Goal: Information Seeking & Learning: Check status

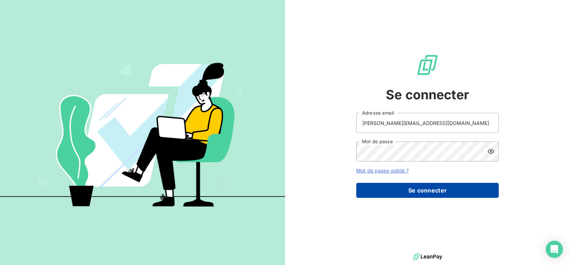
click at [439, 191] on button "Se connecter" at bounding box center [428, 190] width 143 height 15
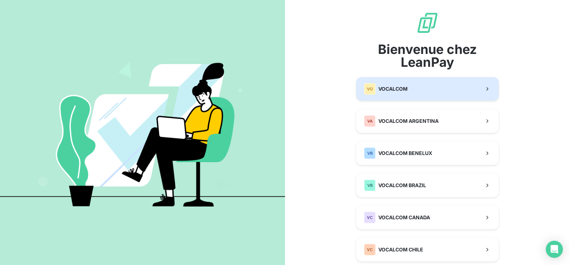
click at [410, 91] on button "VO VOCALCOM" at bounding box center [428, 89] width 143 height 24
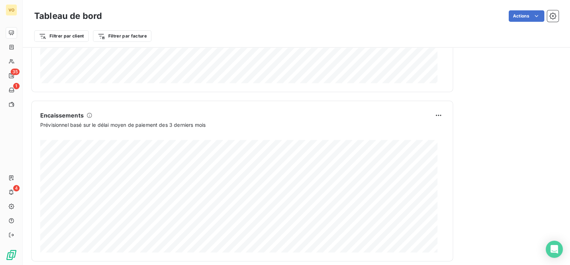
scroll to position [430, 0]
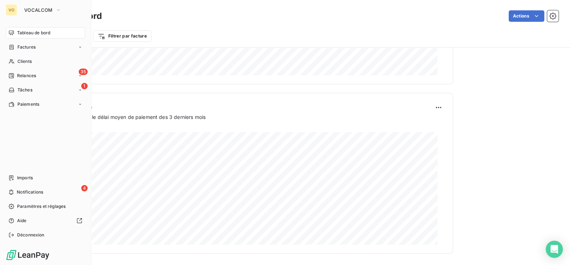
click at [8, 7] on div "VO" at bounding box center [11, 9] width 11 height 11
click at [57, 7] on icon "button" at bounding box center [59, 9] width 6 height 7
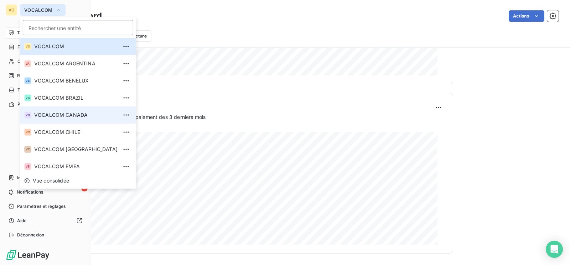
scroll to position [44, 0]
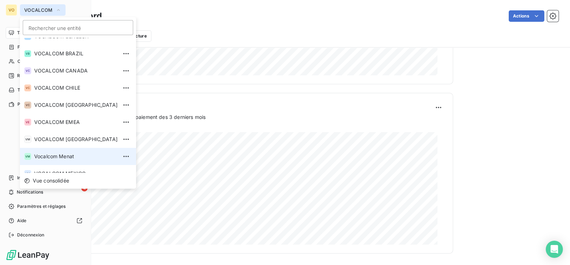
click at [68, 153] on span "Vocalcom Menat" at bounding box center [75, 156] width 83 height 7
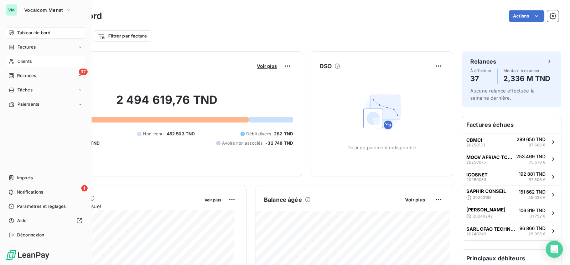
click at [26, 60] on span "Clients" at bounding box center [24, 61] width 14 height 6
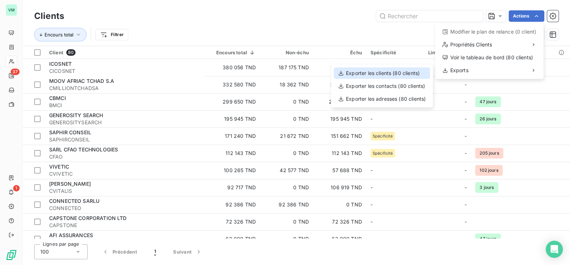
click at [386, 71] on div "Exporter les clients (80 clients)" at bounding box center [382, 72] width 96 height 11
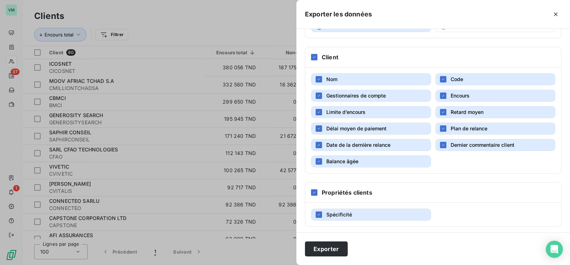
scroll to position [72, 0]
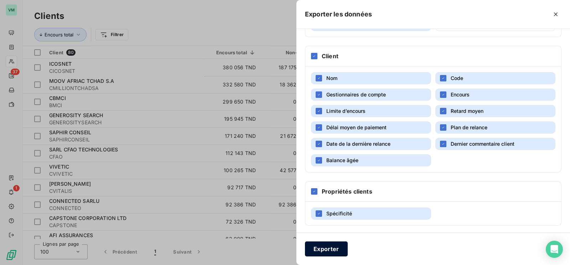
click at [336, 249] on button "Exporter" at bounding box center [326, 248] width 43 height 15
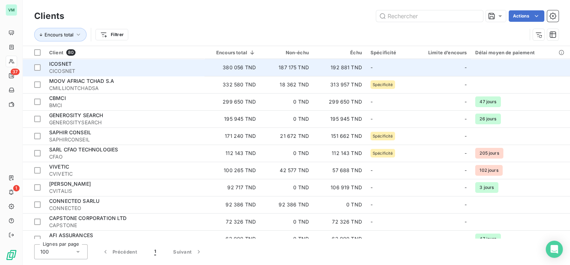
click at [121, 63] on div "ICOSNET" at bounding box center [124, 63] width 151 height 7
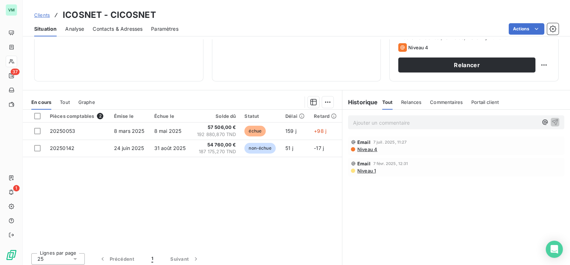
scroll to position [112, 0]
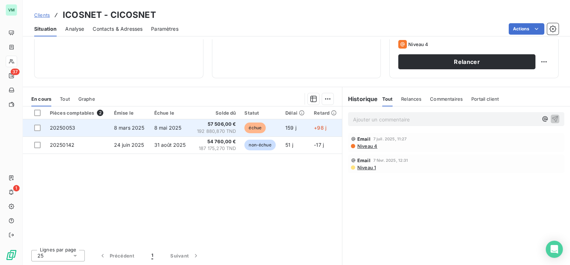
click at [216, 126] on span "57 506,00 €" at bounding box center [216, 123] width 40 height 7
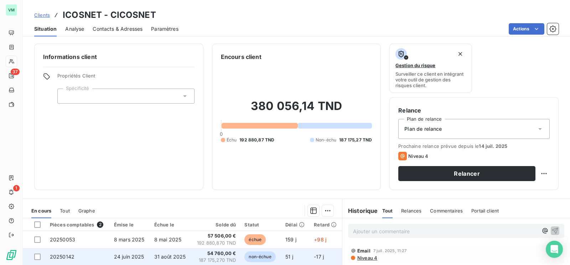
click at [164, 255] on span "31 août 2025" at bounding box center [170, 256] width 32 height 6
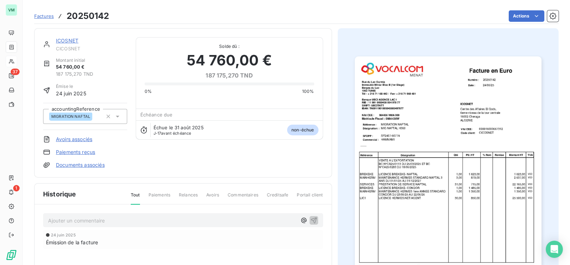
scroll to position [1, 0]
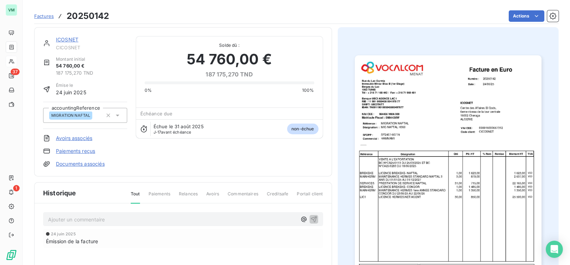
click at [415, 181] on img "button" at bounding box center [448, 187] width 187 height 264
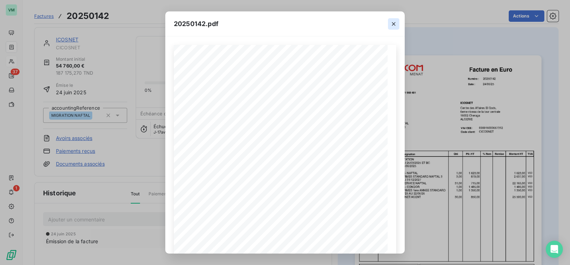
click at [392, 24] on icon "button" at bounding box center [393, 23] width 7 height 7
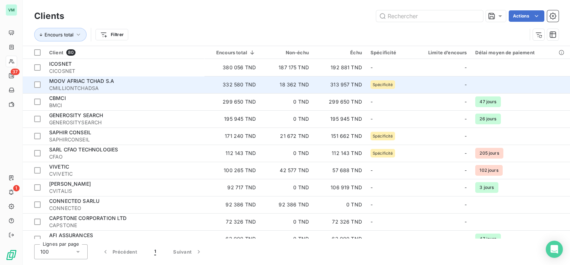
click at [94, 83] on span "MOOV AFRIAC TCHAD S.A" at bounding box center [81, 81] width 65 height 6
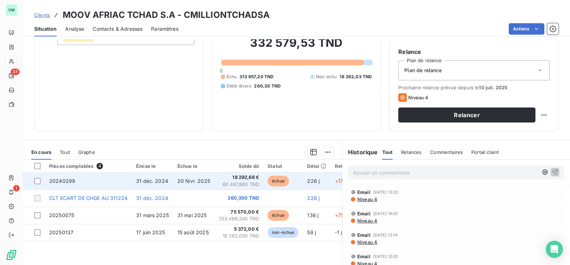
scroll to position [44, 0]
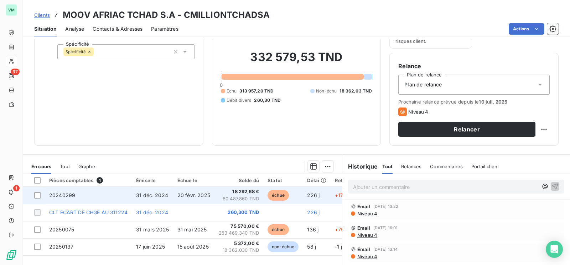
click at [204, 193] on span "20 févr. 2025" at bounding box center [194, 195] width 33 height 6
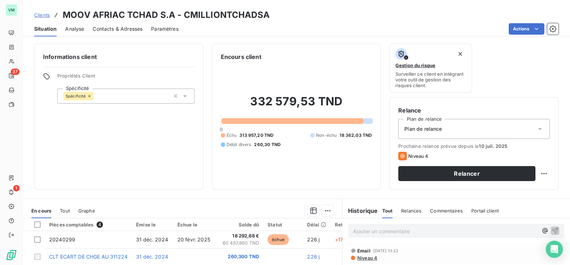
click at [252, 167] on div "332 579,53 TND 0 Échu 313 957,20 TND Non-échu 18 362,03 TND Débit divers 260,30…" at bounding box center [297, 121] width 152 height 120
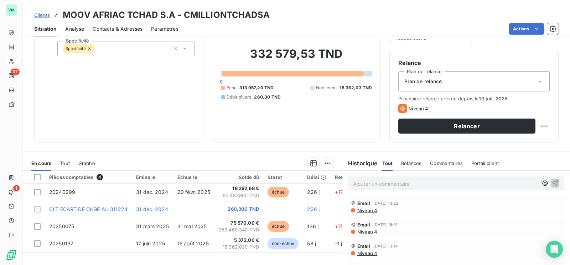
scroll to position [89, 0]
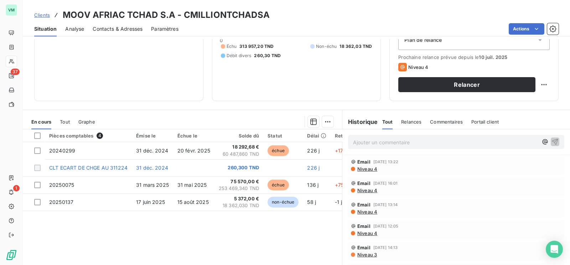
click at [251, 86] on div "332 579,53 TND 0 Échu 313 957,20 TND Non-échu 18 362,03 TND Débit divers 260,30…" at bounding box center [297, 32] width 152 height 120
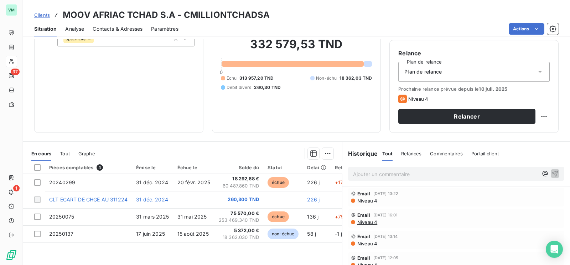
scroll to position [29, 0]
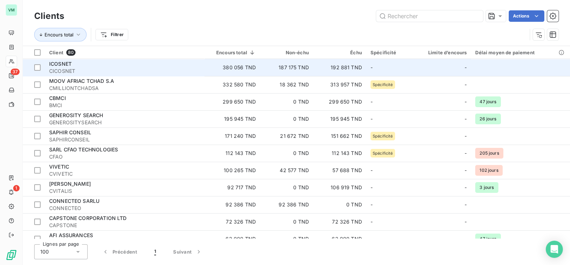
click at [77, 63] on div "ICOSNET" at bounding box center [124, 63] width 151 height 7
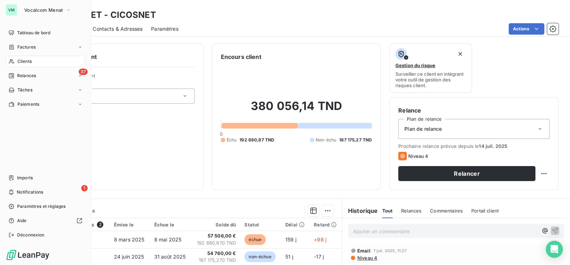
drag, startPoint x: 22, startPoint y: 61, endPoint x: 52, endPoint y: 62, distance: 29.6
click at [22, 61] on span "Clients" at bounding box center [24, 61] width 14 height 6
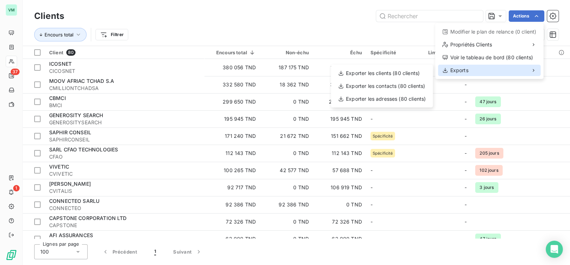
click at [462, 70] on span "Exports" at bounding box center [460, 70] width 18 height 7
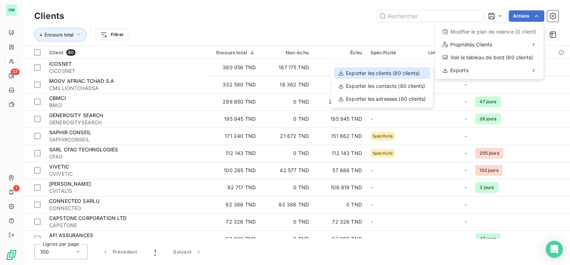
click at [399, 71] on div "Exporter les clients (80 clients)" at bounding box center [382, 72] width 96 height 11
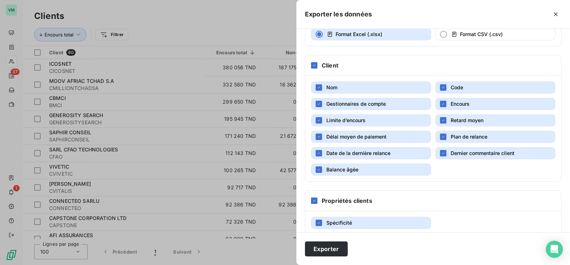
scroll to position [72, 0]
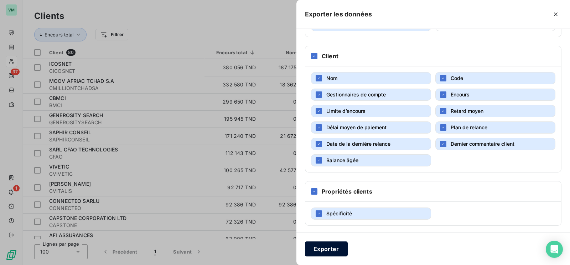
click at [330, 250] on button "Exporter" at bounding box center [326, 248] width 43 height 15
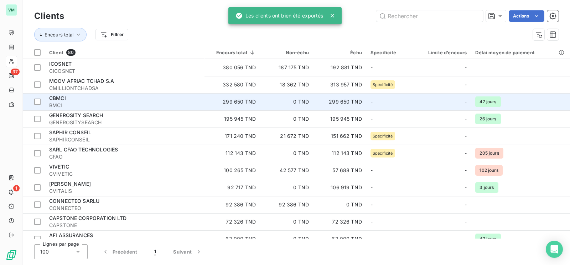
click at [69, 99] on div "CBMCI" at bounding box center [124, 97] width 151 height 7
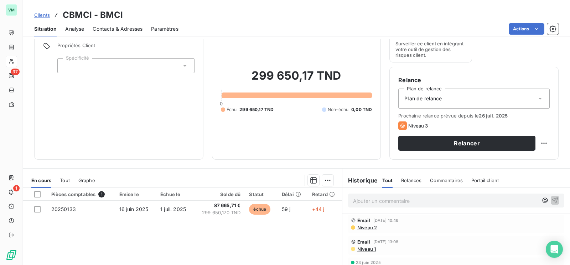
scroll to position [44, 0]
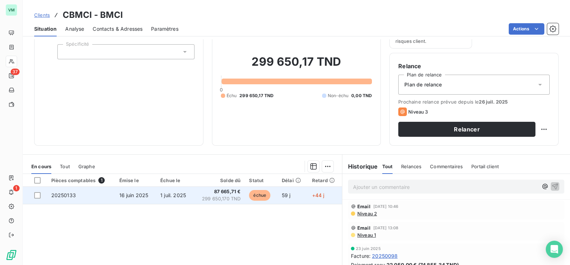
click at [178, 194] on span "1 juil. 2025" at bounding box center [173, 195] width 26 height 6
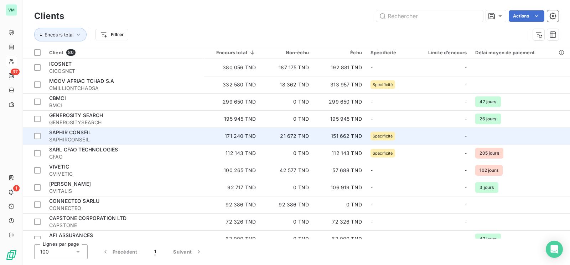
click at [70, 136] on span "SAPHIRCONSEIL" at bounding box center [124, 139] width 151 height 7
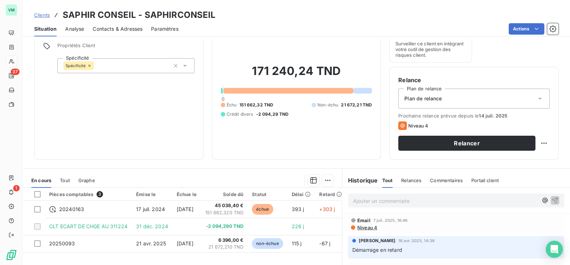
scroll to position [44, 0]
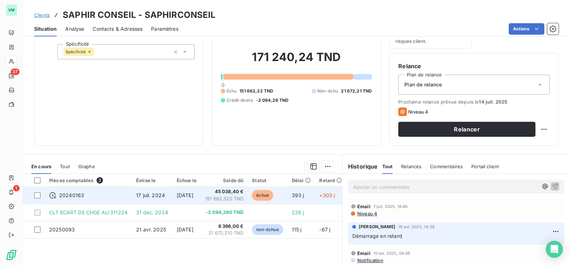
click at [227, 193] on span "45 038,40 €" at bounding box center [224, 191] width 38 height 7
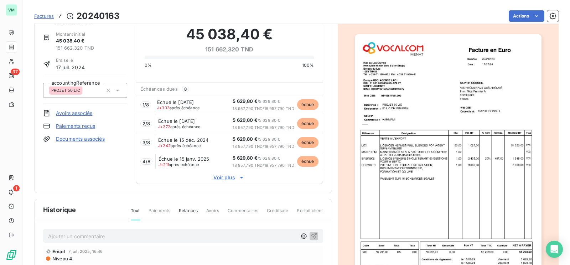
scroll to position [45, 0]
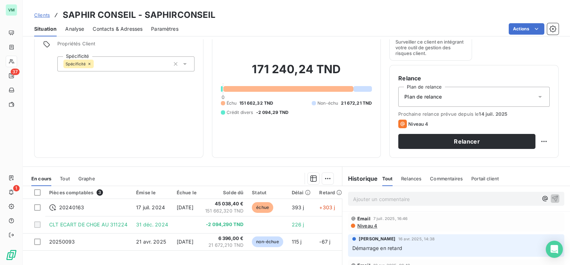
scroll to position [89, 0]
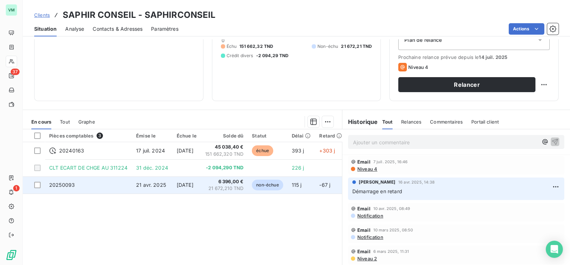
click at [159, 183] on span "21 avr. 2025" at bounding box center [151, 184] width 30 height 6
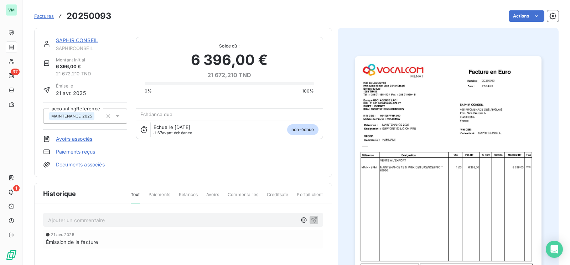
click at [396, 193] on img "button" at bounding box center [448, 188] width 187 height 264
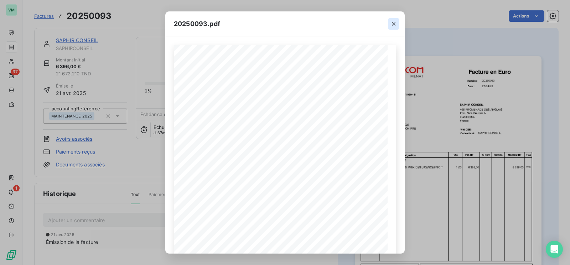
click at [392, 24] on icon "button" at bounding box center [393, 23] width 7 height 7
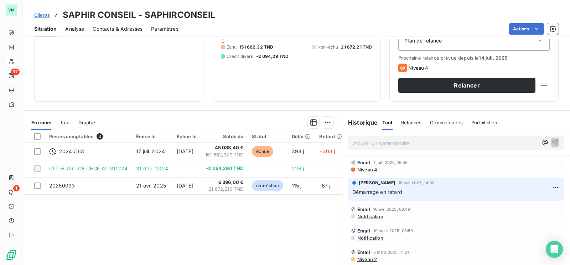
scroll to position [89, 0]
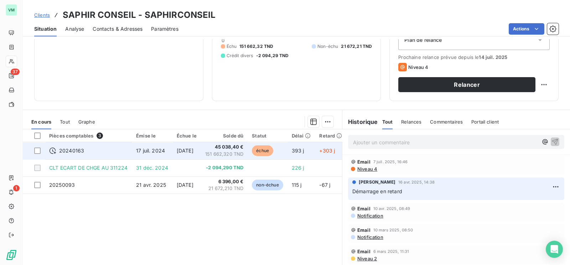
click at [182, 149] on span "[DATE]" at bounding box center [185, 150] width 17 height 6
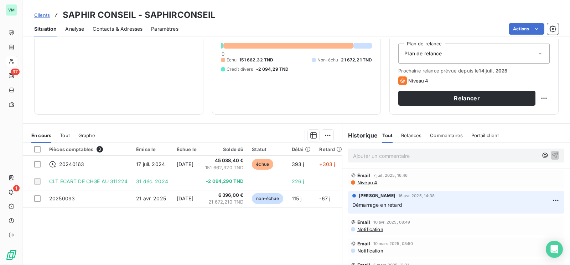
scroll to position [89, 0]
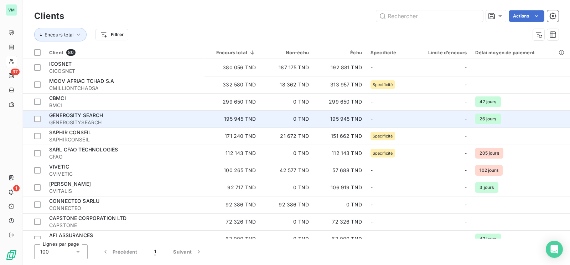
click at [90, 117] on span "GENEROSITY SEARCH" at bounding box center [76, 115] width 54 height 6
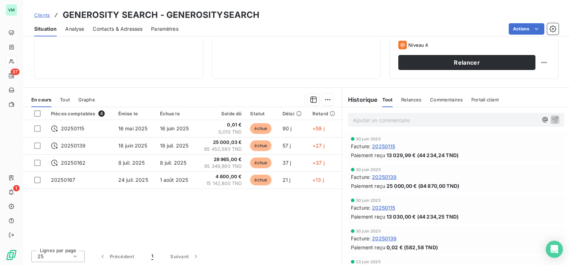
scroll to position [112, 0]
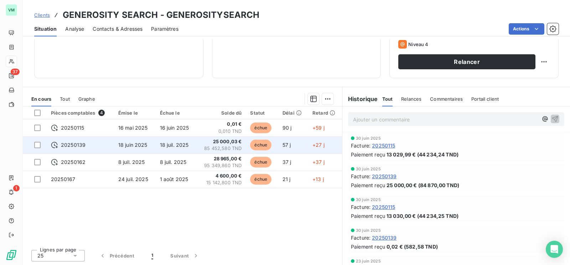
click at [205, 144] on span "25 000,03 €" at bounding box center [221, 141] width 41 height 7
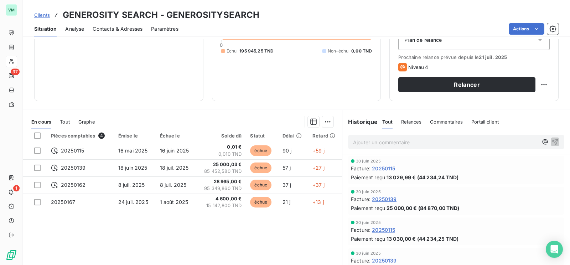
scroll to position [89, 0]
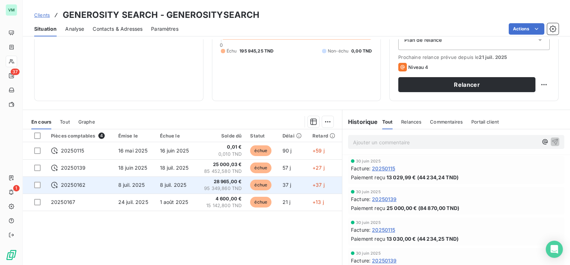
click at [75, 183] on span "20250162" at bounding box center [73, 184] width 25 height 7
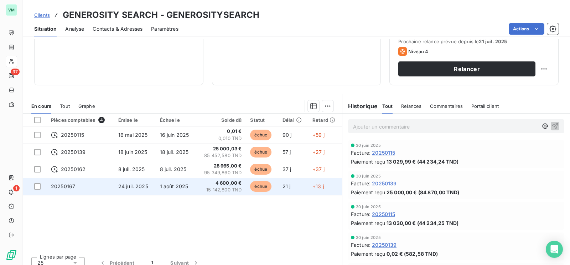
scroll to position [112, 0]
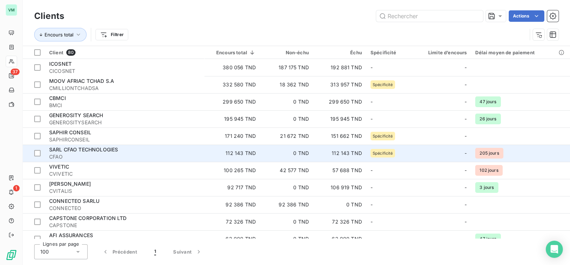
click at [83, 154] on span "CFAO" at bounding box center [124, 156] width 151 height 7
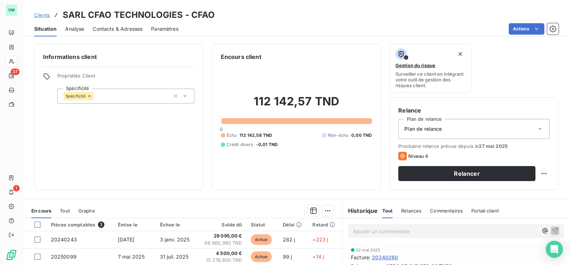
click at [248, 176] on div "112 142,57 TND 0 Échu 112 142,58 TND Non-échu 0,00 TND Crédit divers -0,01 TND" at bounding box center [297, 121] width 152 height 120
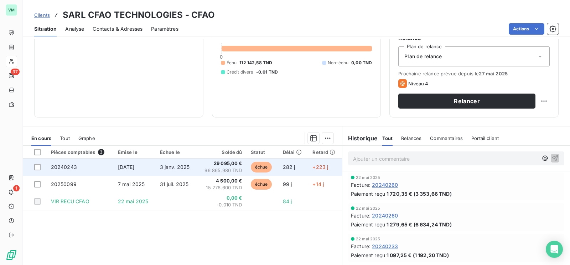
scroll to position [89, 0]
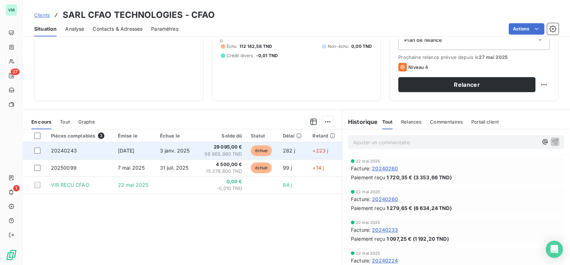
click at [226, 153] on span "96 865,980 TND" at bounding box center [221, 153] width 41 height 7
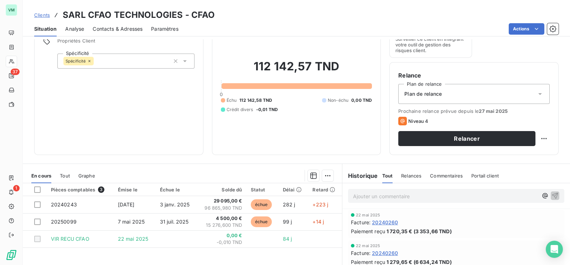
scroll to position [112, 0]
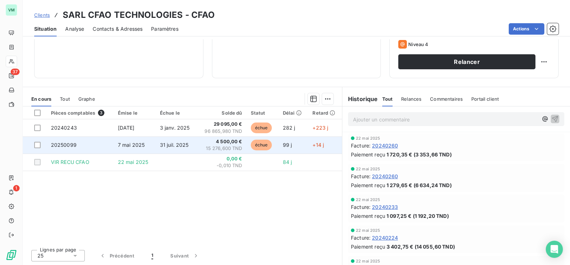
click at [214, 145] on span "15 276,600 TND" at bounding box center [221, 148] width 41 height 7
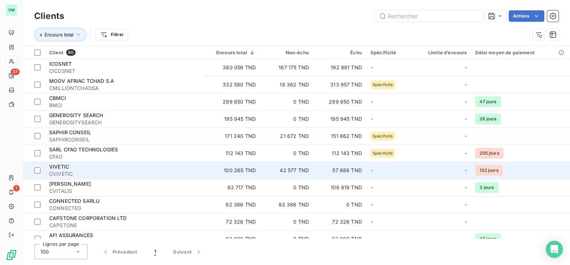
click at [83, 166] on div "VIVETIC" at bounding box center [124, 166] width 151 height 7
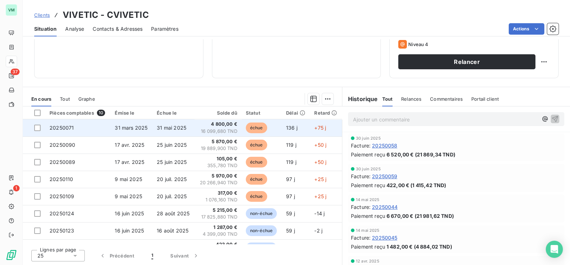
click at [158, 127] on span "31 mai 2025" at bounding box center [172, 127] width 30 height 6
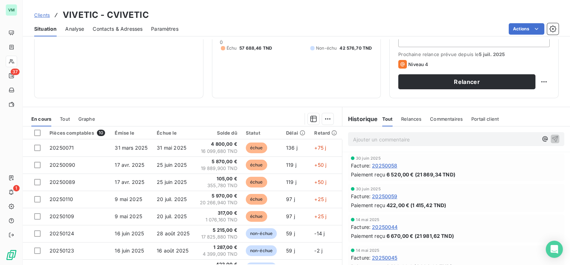
scroll to position [112, 0]
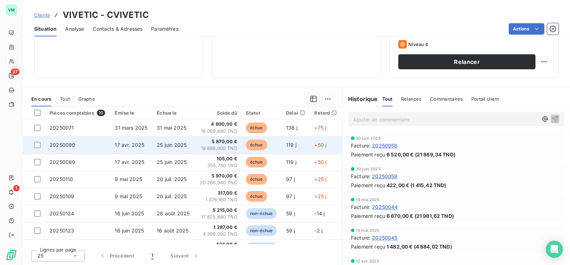
click at [215, 140] on span "5 870,00 €" at bounding box center [218, 141] width 39 height 7
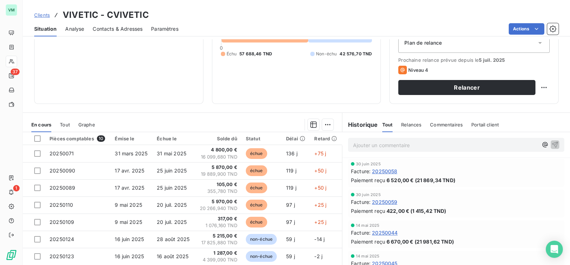
scroll to position [89, 0]
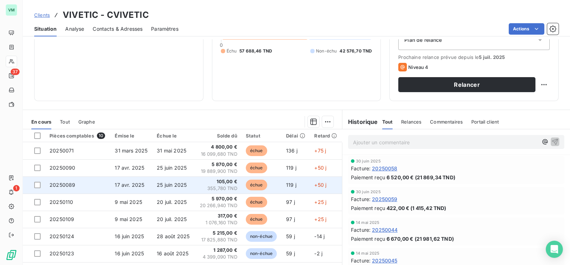
click at [165, 187] on td "25 juin 2025" at bounding box center [174, 184] width 42 height 17
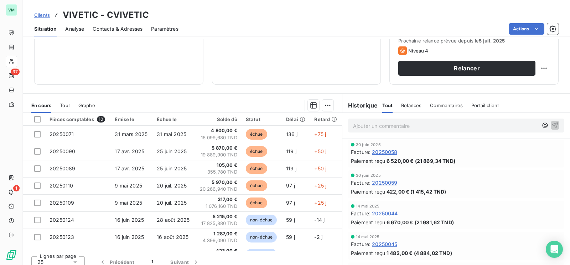
scroll to position [112, 0]
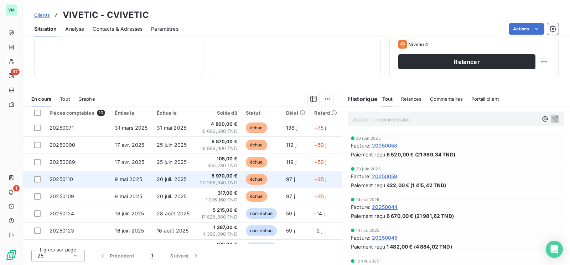
click at [184, 177] on td "20 juil. 2025" at bounding box center [174, 178] width 42 height 17
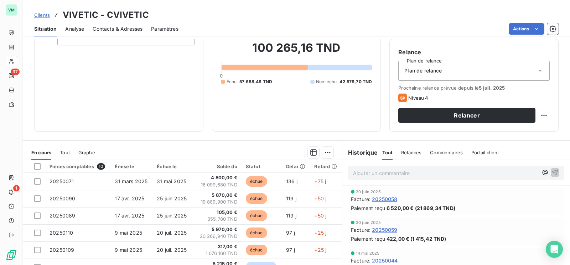
scroll to position [44, 0]
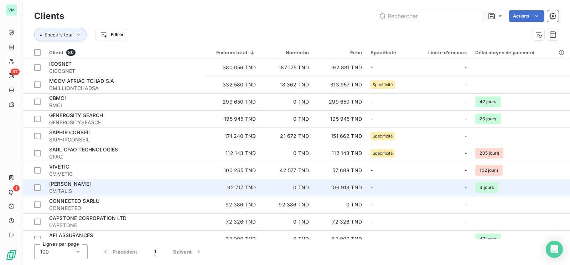
click at [82, 188] on span "CVITALIS" at bounding box center [124, 190] width 151 height 7
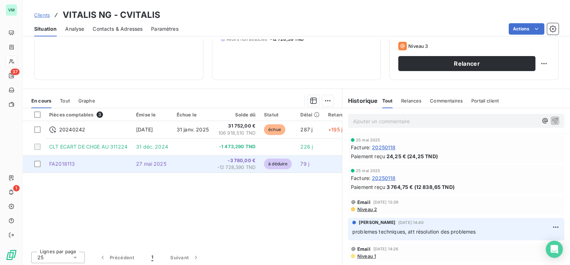
scroll to position [112, 0]
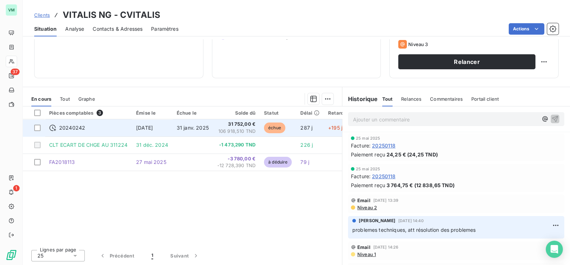
click at [203, 127] on span "31 janv. 2025" at bounding box center [193, 127] width 32 height 6
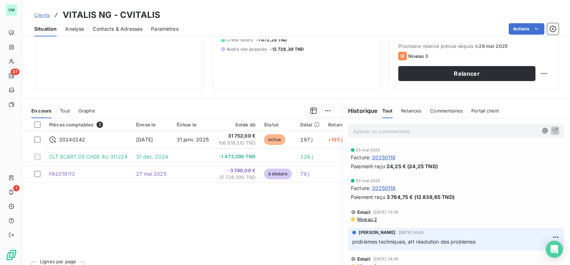
scroll to position [112, 0]
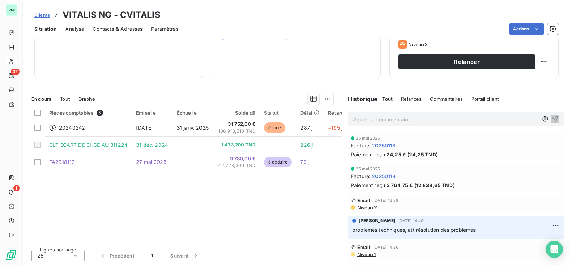
click at [209, 195] on div "Pièces comptables 3 Émise le Échue le Solde dû Statut Délai Retard 20240242 [DA…" at bounding box center [182, 174] width 319 height 137
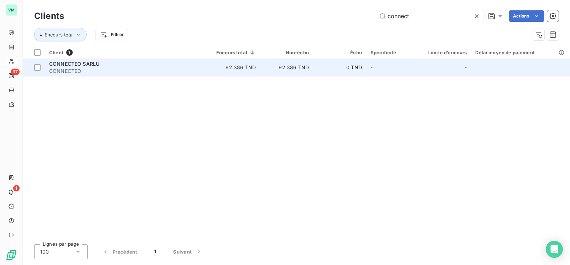
type input "connect"
click at [82, 67] on span "CONNECTEO" at bounding box center [124, 70] width 151 height 7
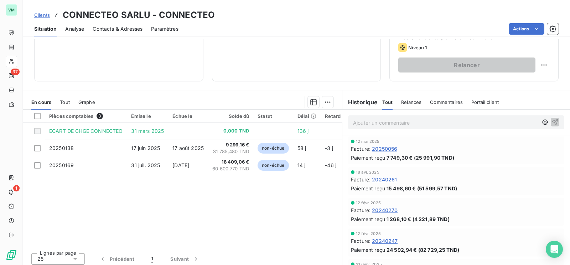
scroll to position [112, 0]
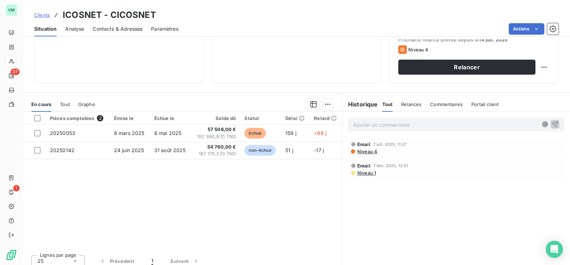
scroll to position [112, 0]
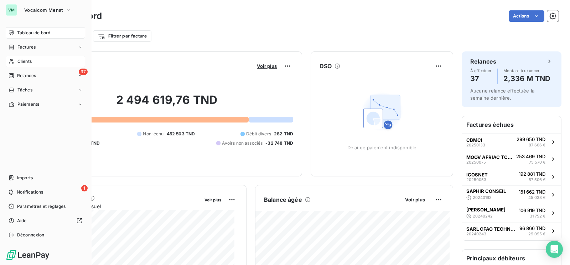
click at [22, 62] on span "Clients" at bounding box center [24, 61] width 14 height 6
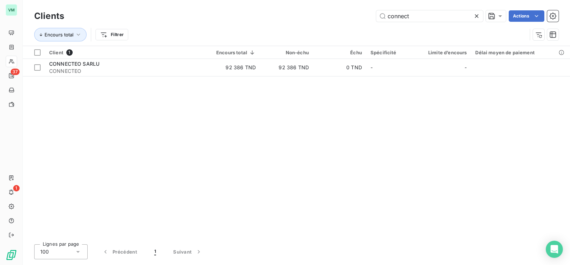
click at [476, 15] on icon at bounding box center [477, 16] width 4 height 4
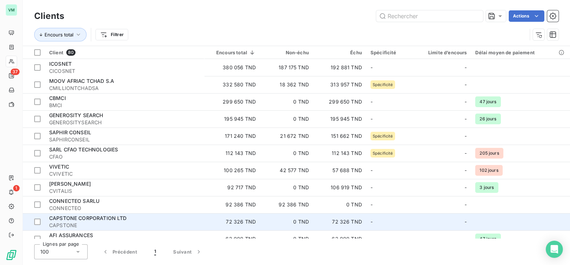
click at [77, 220] on span "CAPSTONE CORPORATION LTD" at bounding box center [88, 218] width 78 height 6
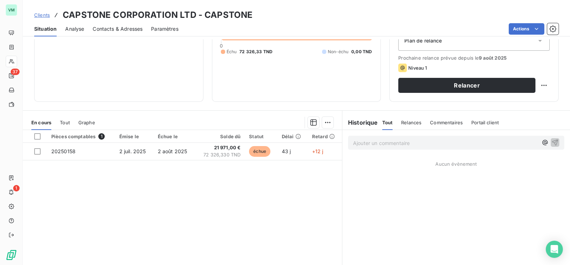
scroll to position [89, 0]
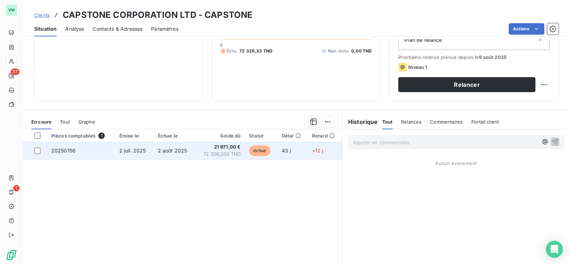
click at [226, 150] on span "72 326,330 TND" at bounding box center [219, 153] width 41 height 7
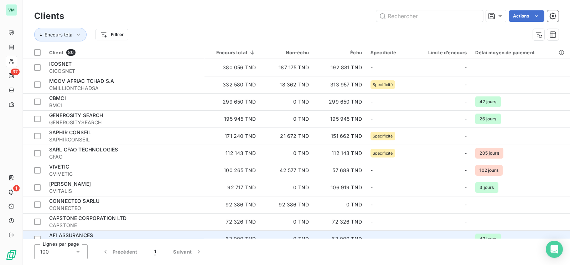
click at [99, 234] on div "AFI ASSURANCES" at bounding box center [124, 234] width 151 height 7
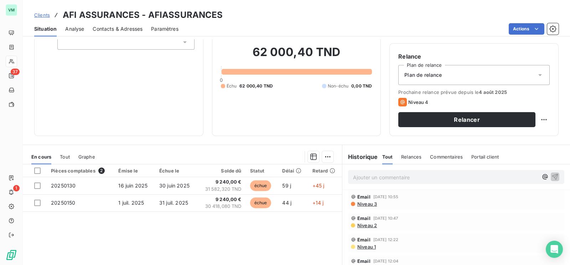
scroll to position [67, 0]
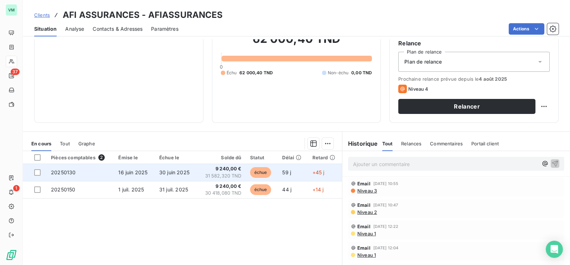
click at [183, 172] on span "30 juin 2025" at bounding box center [174, 172] width 30 height 6
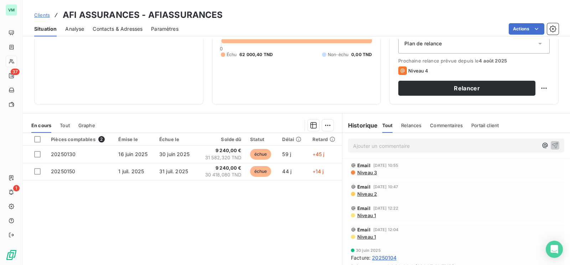
scroll to position [89, 0]
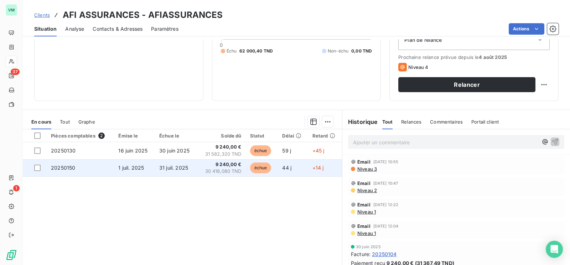
click at [197, 165] on td "9 240,00 € 30 418,080 TND" at bounding box center [221, 167] width 49 height 17
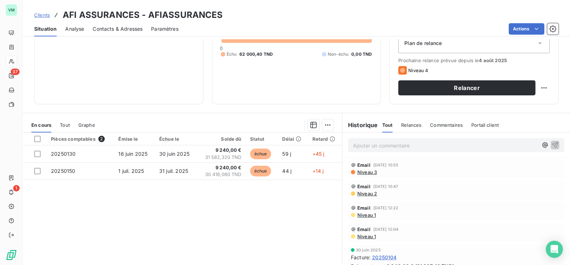
scroll to position [67, 0]
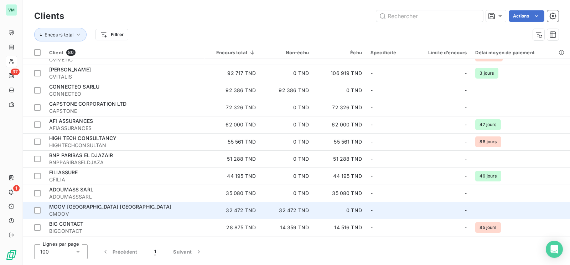
scroll to position [134, 0]
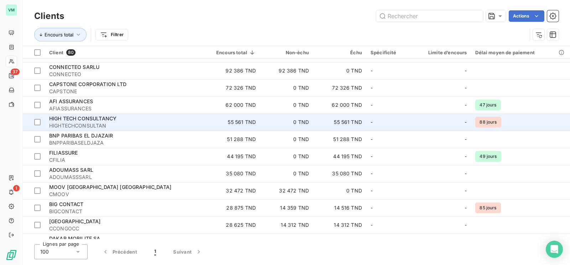
click at [74, 118] on span "HIGH TECH CONSULTANCY" at bounding box center [82, 118] width 67 height 6
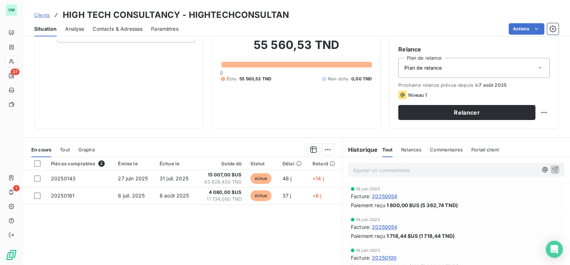
scroll to position [89, 0]
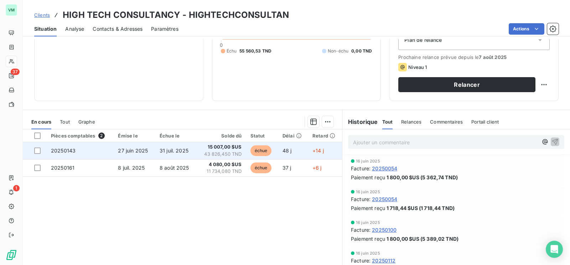
click at [233, 147] on span "15 007,00 $US" at bounding box center [221, 146] width 41 height 7
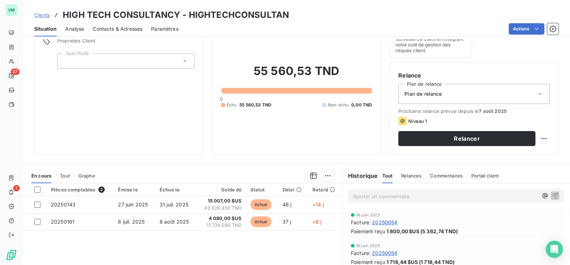
scroll to position [89, 0]
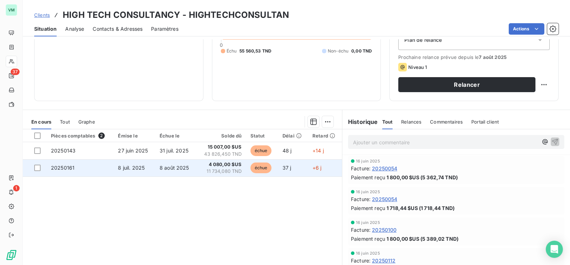
click at [216, 166] on span "4 080,00 $US" at bounding box center [221, 164] width 41 height 7
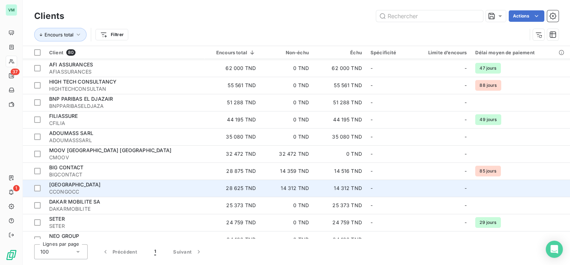
scroll to position [178, 0]
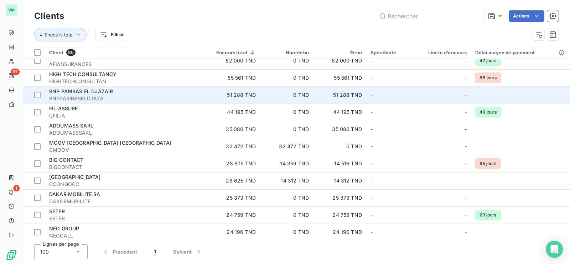
click at [77, 93] on span "BNP PARIBAS EL DJAZAIR" at bounding box center [81, 91] width 64 height 6
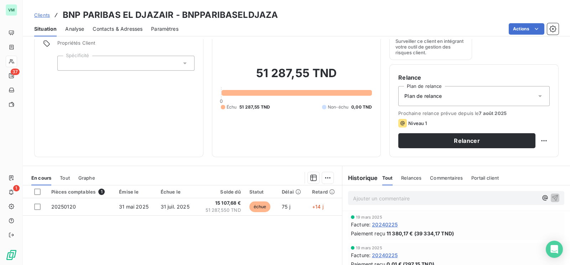
scroll to position [44, 0]
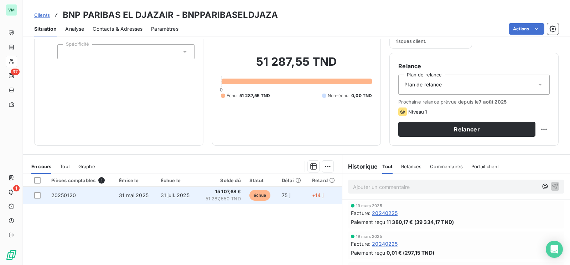
click at [169, 196] on span "31 juil. 2025" at bounding box center [175, 195] width 29 height 6
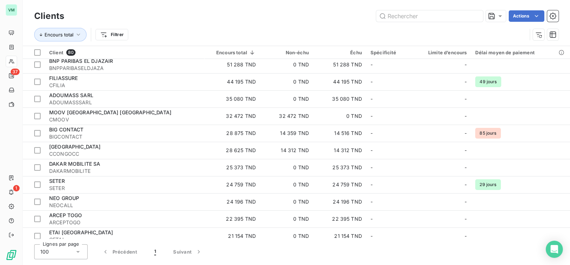
scroll to position [178, 0]
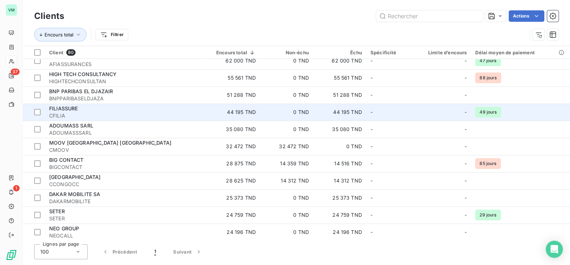
click at [68, 111] on span "FILIASSURE" at bounding box center [63, 108] width 29 height 6
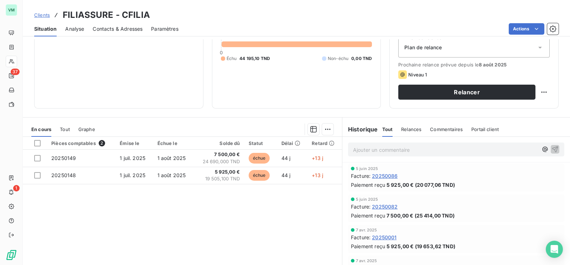
scroll to position [89, 0]
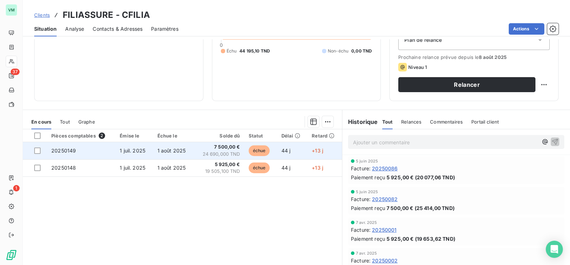
click at [226, 147] on span "7 500,00 €" at bounding box center [219, 146] width 42 height 7
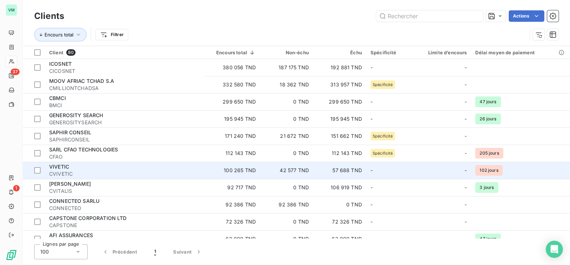
click at [111, 175] on span "CVIVETIC" at bounding box center [124, 173] width 151 height 7
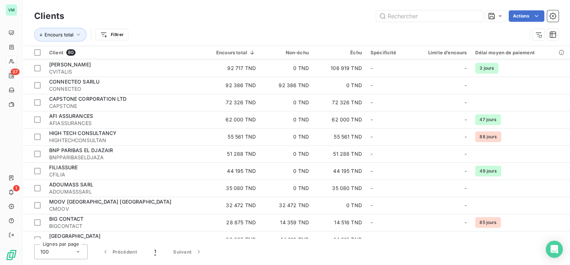
scroll to position [134, 0]
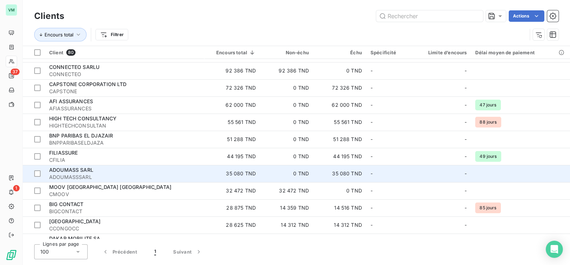
click at [110, 174] on span "ADOUMASSSARL" at bounding box center [124, 176] width 151 height 7
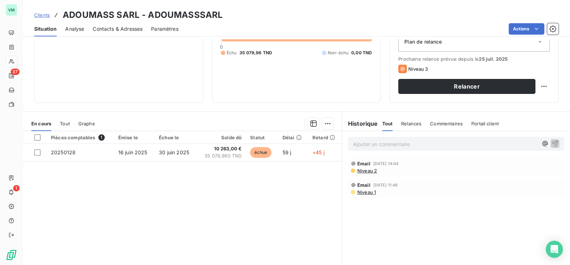
scroll to position [89, 0]
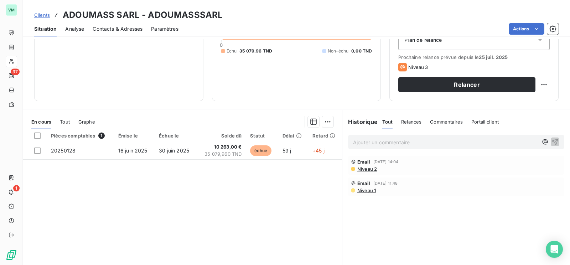
click at [183, 147] on span "30 juin 2025" at bounding box center [174, 150] width 30 height 6
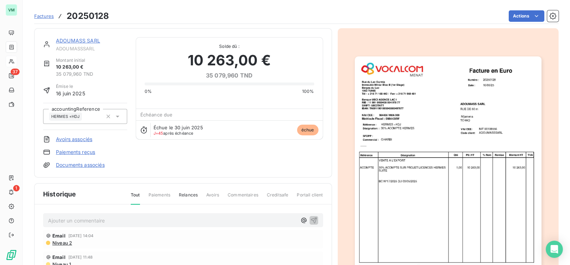
scroll to position [1, 0]
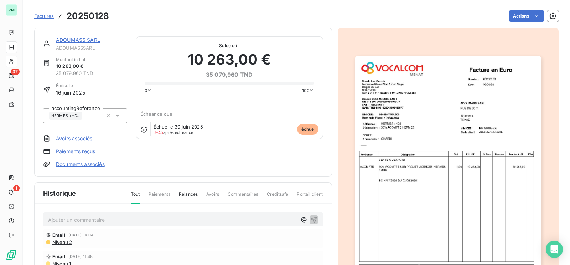
click at [415, 205] on img "button" at bounding box center [448, 188] width 187 height 264
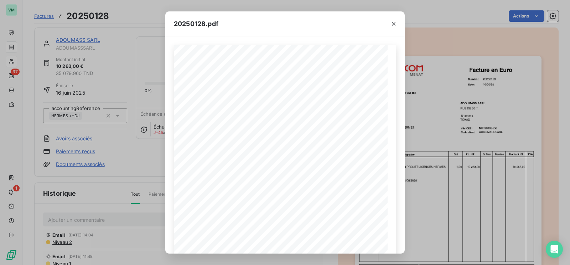
click at [120, 15] on div "20250128.pdf Référence : Numéro : 20250128 [DATE] HERMES +HDJ Date : ADOUMASS S…" at bounding box center [285, 132] width 570 height 265
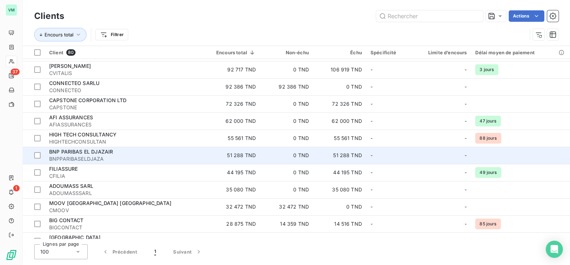
scroll to position [134, 0]
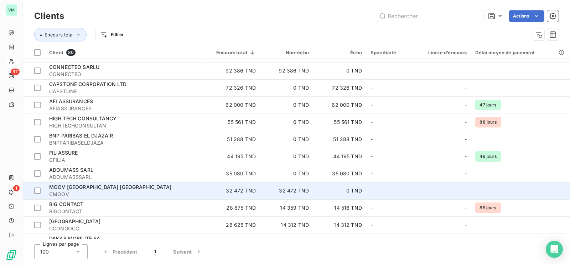
click at [83, 190] on span "CMOOV" at bounding box center [124, 193] width 151 height 7
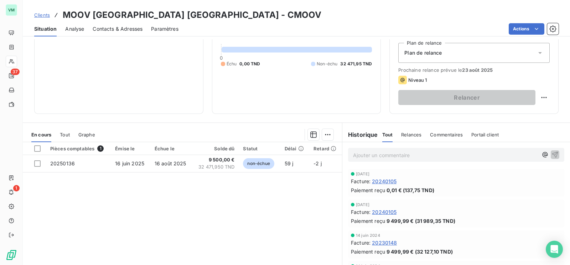
scroll to position [89, 0]
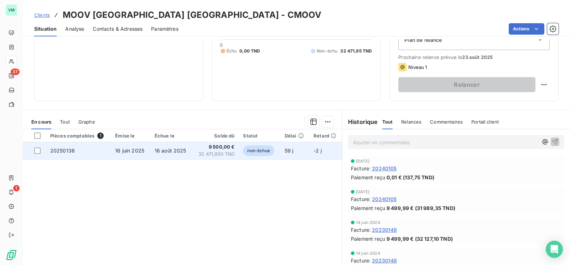
click at [128, 149] on span "16 juin 2025" at bounding box center [129, 150] width 29 height 6
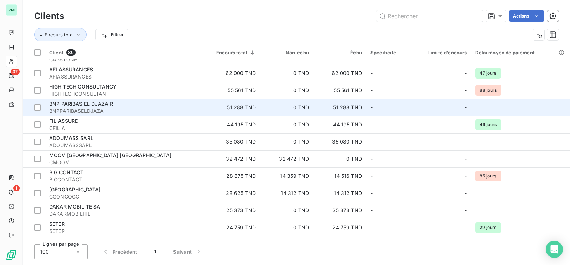
scroll to position [178, 0]
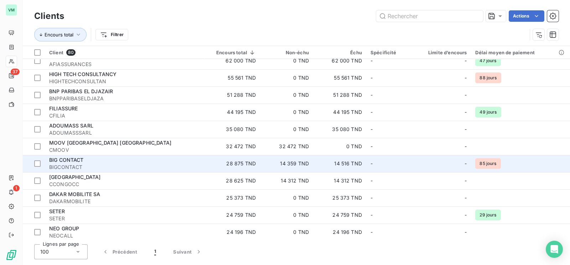
click at [73, 162] on span "BIG CONTACT" at bounding box center [66, 160] width 35 height 6
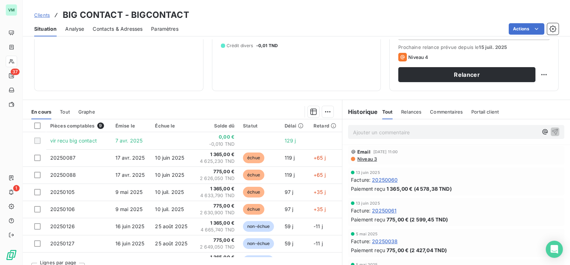
scroll to position [112, 0]
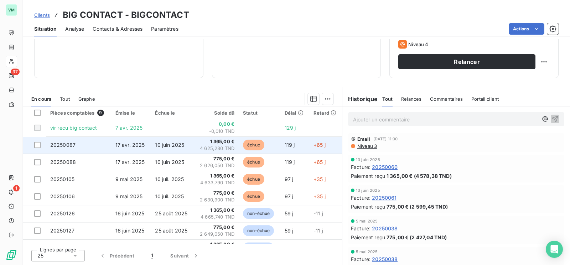
click at [167, 143] on span "10 juin 2025" at bounding box center [169, 145] width 29 height 6
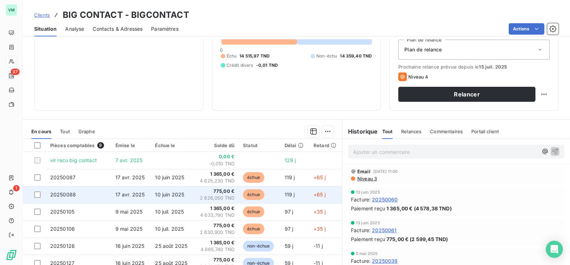
scroll to position [112, 0]
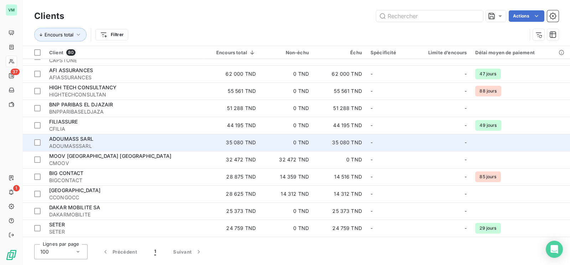
scroll to position [178, 0]
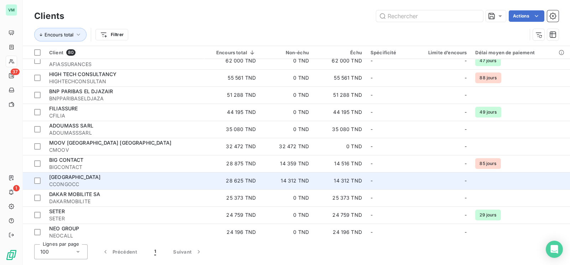
click at [108, 175] on div "[GEOGRAPHIC_DATA]" at bounding box center [124, 176] width 151 height 7
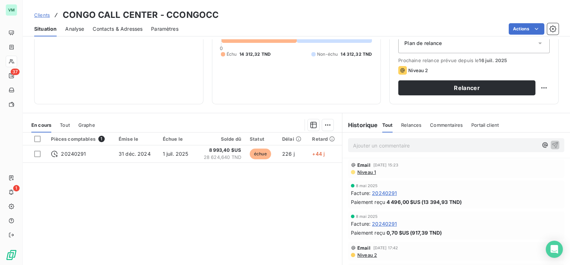
scroll to position [89, 0]
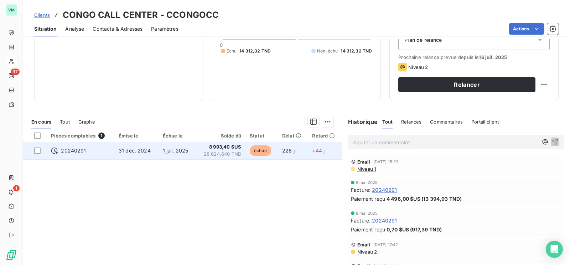
click at [164, 153] on td "1 juil. 2025" at bounding box center [177, 150] width 37 height 17
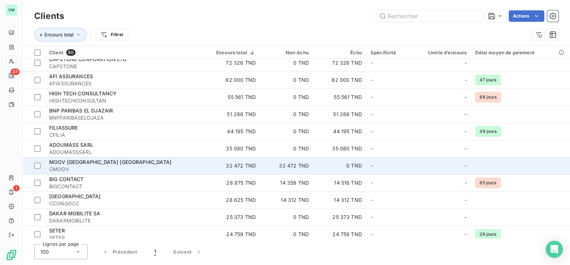
scroll to position [267, 0]
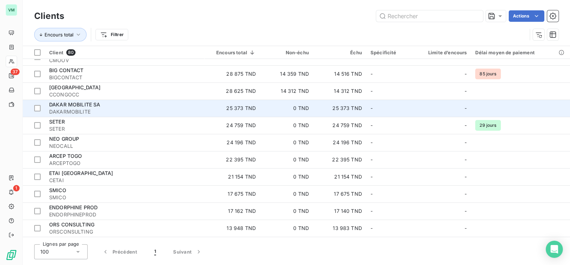
click at [79, 107] on div "DAKAR MOBILITE SA" at bounding box center [124, 104] width 151 height 7
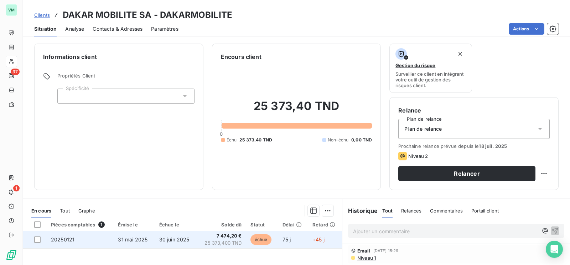
click at [178, 238] on span "30 juin 2025" at bounding box center [174, 239] width 30 height 6
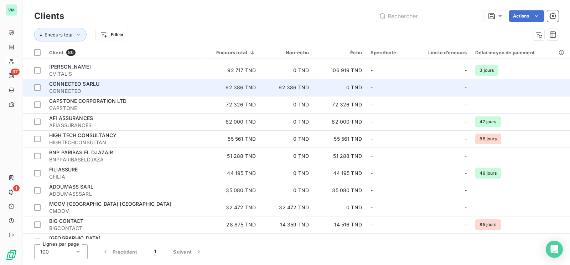
scroll to position [178, 0]
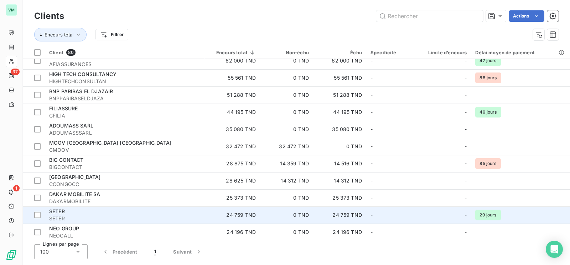
click at [96, 213] on div "SETER" at bounding box center [124, 210] width 151 height 7
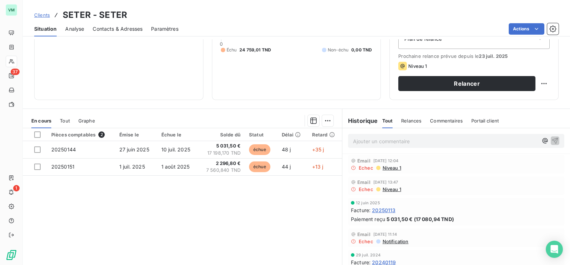
scroll to position [112, 0]
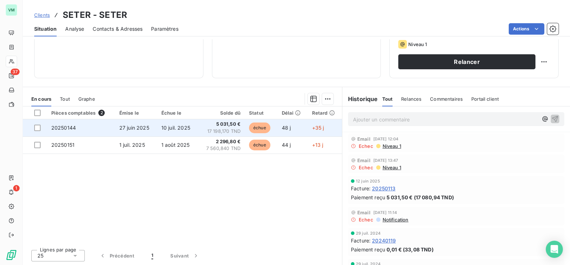
click at [192, 127] on td "10 juil. 2025" at bounding box center [177, 127] width 41 height 17
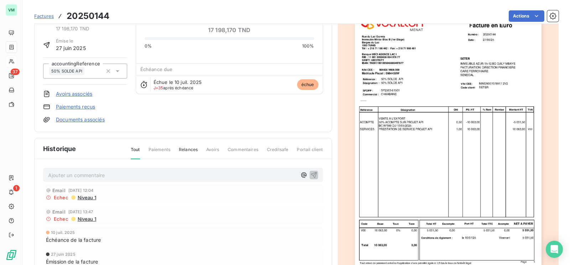
scroll to position [1, 0]
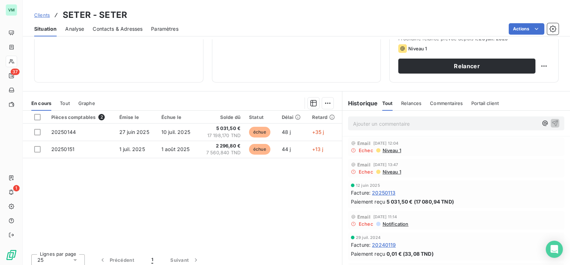
scroll to position [112, 0]
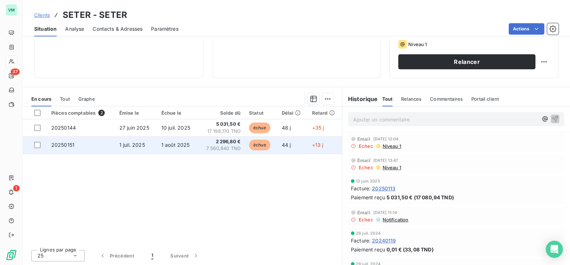
click at [188, 147] on td "1 août 2025" at bounding box center [177, 144] width 41 height 17
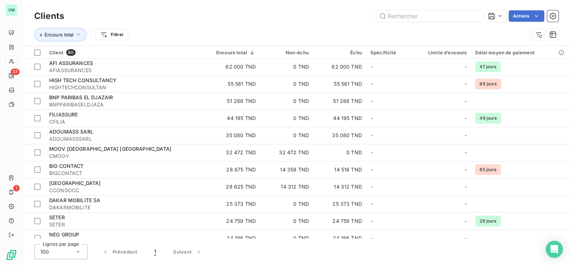
scroll to position [178, 0]
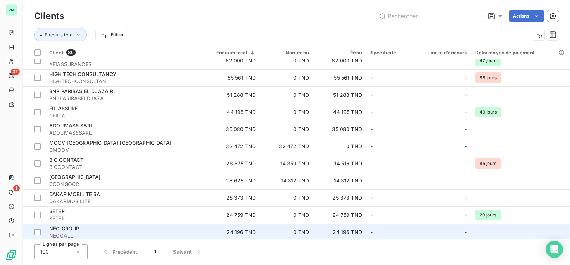
click at [104, 228] on div "NEO GROUP" at bounding box center [124, 228] width 151 height 7
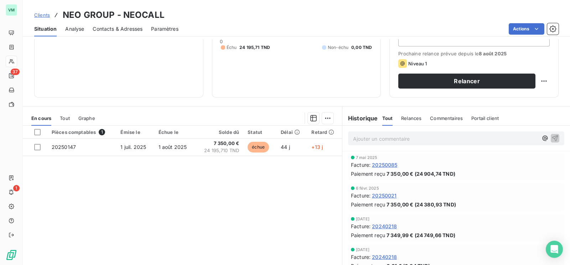
scroll to position [112, 0]
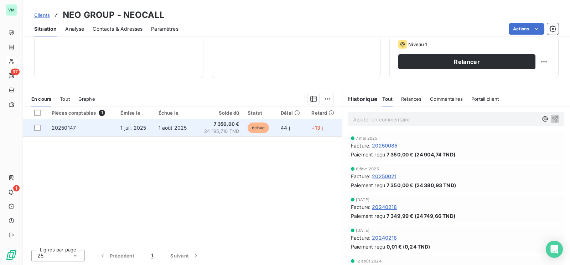
click at [217, 128] on span "24 195,710 TND" at bounding box center [220, 131] width 40 height 7
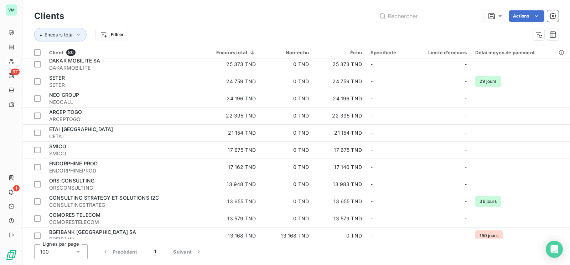
scroll to position [312, 0]
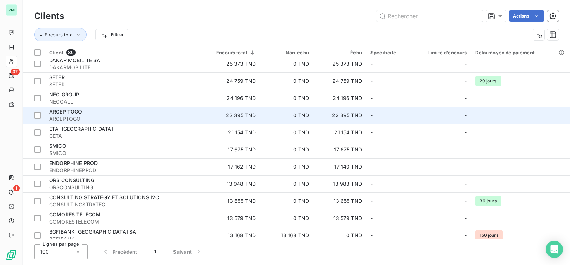
click at [74, 116] on span "ARCEPTOGO" at bounding box center [124, 118] width 151 height 7
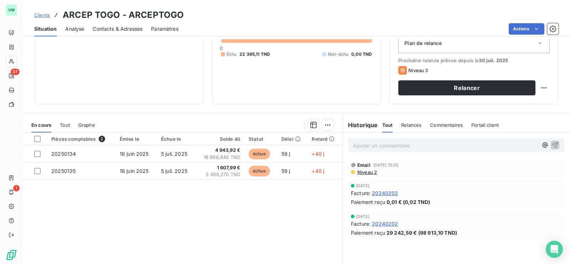
scroll to position [89, 0]
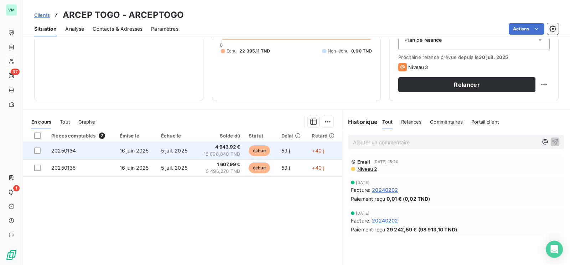
click at [184, 151] on span "5 juil. 2025" at bounding box center [174, 150] width 26 height 6
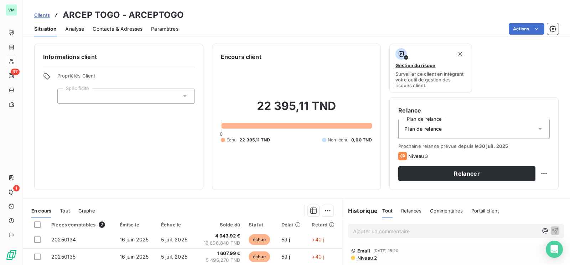
scroll to position [112, 0]
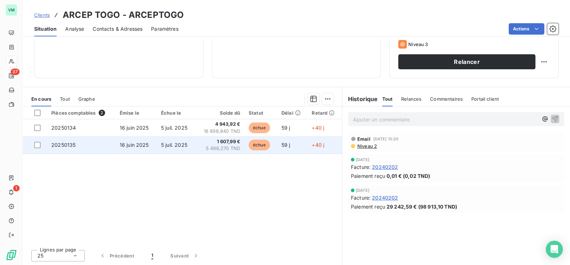
click at [211, 138] on span "1 607,99 €" at bounding box center [219, 141] width 41 height 7
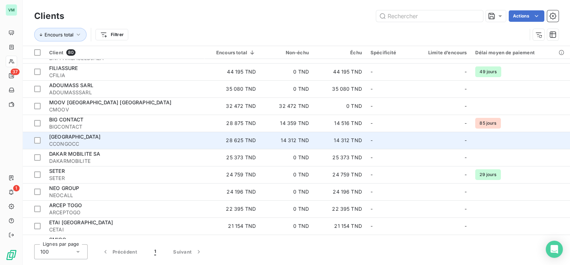
scroll to position [223, 0]
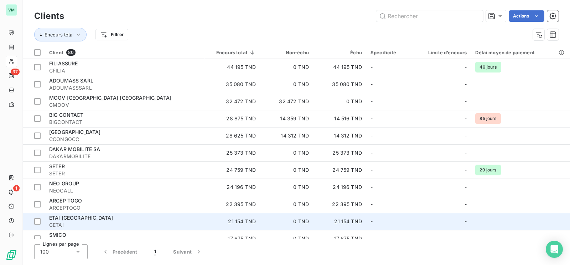
click at [82, 225] on span "CETAI" at bounding box center [124, 224] width 151 height 7
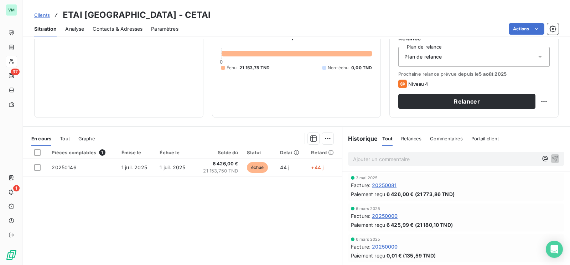
scroll to position [89, 0]
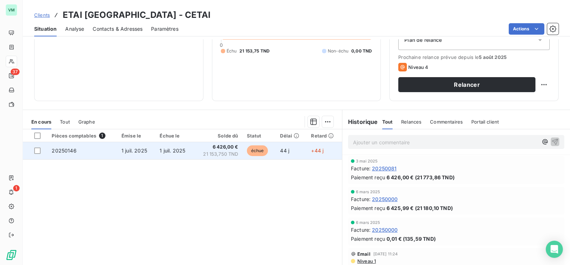
click at [194, 148] on td "6 426,00 € 21 153,750 TND" at bounding box center [218, 150] width 49 height 17
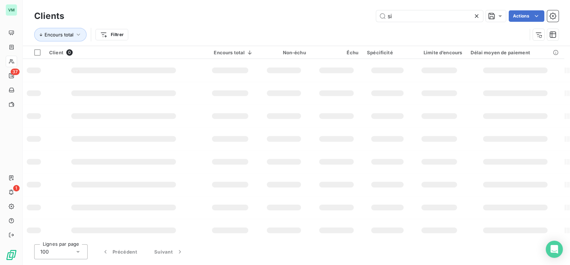
type input "s"
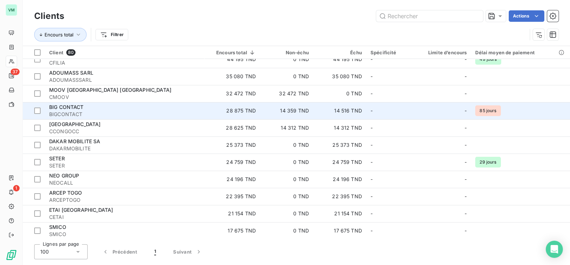
scroll to position [312, 0]
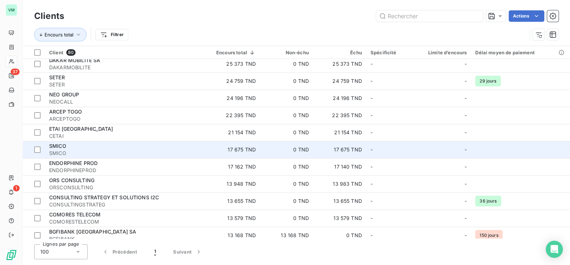
click at [93, 145] on div "SMICO" at bounding box center [124, 145] width 151 height 7
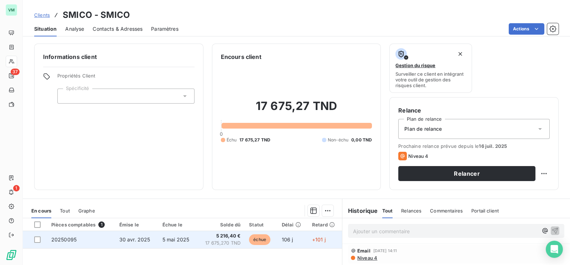
click at [164, 239] on span "5 mai 2025" at bounding box center [176, 239] width 27 height 6
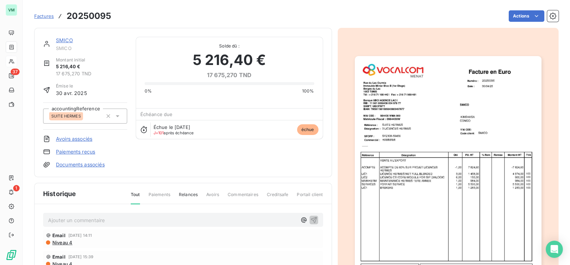
scroll to position [45, 0]
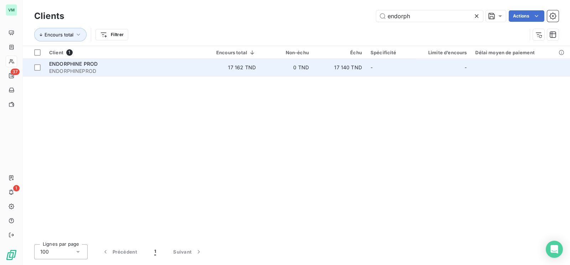
type input "endorph"
click at [94, 71] on span "ENDORPHINEPROD" at bounding box center [124, 70] width 151 height 7
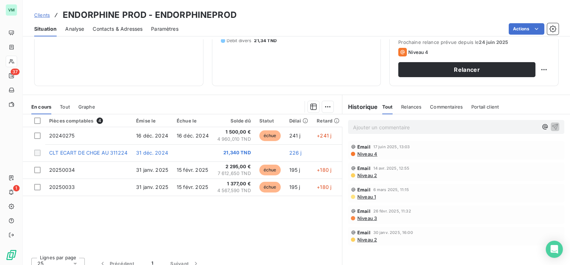
scroll to position [112, 0]
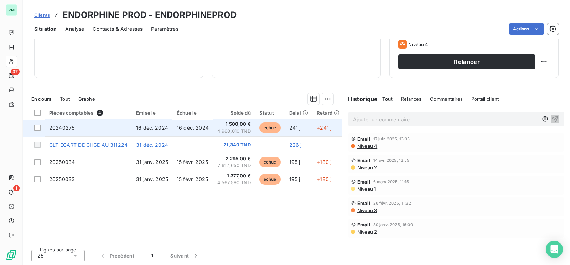
click at [235, 128] on span "4 960,010 TND" at bounding box center [234, 131] width 34 height 7
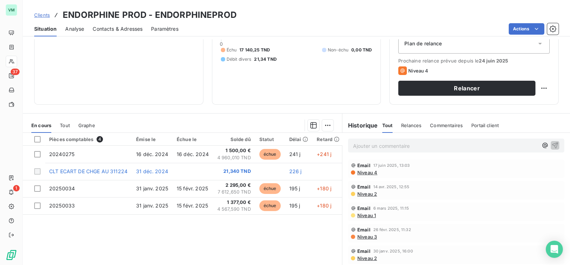
scroll to position [89, 0]
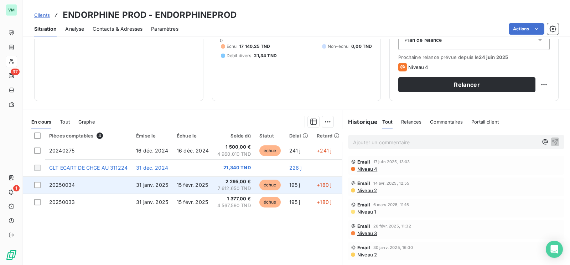
click at [237, 183] on span "2 295,00 €" at bounding box center [234, 181] width 34 height 7
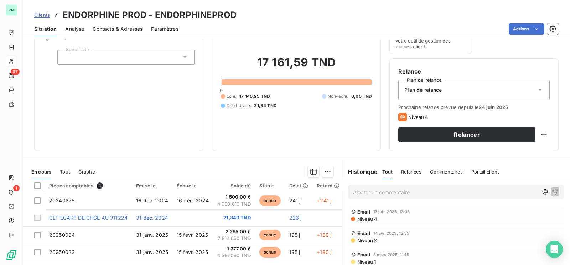
scroll to position [89, 0]
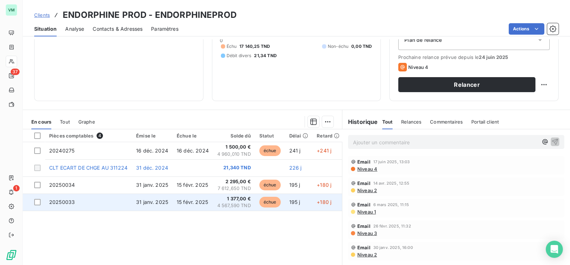
click at [222, 199] on span "1 377,00 €" at bounding box center [234, 198] width 34 height 7
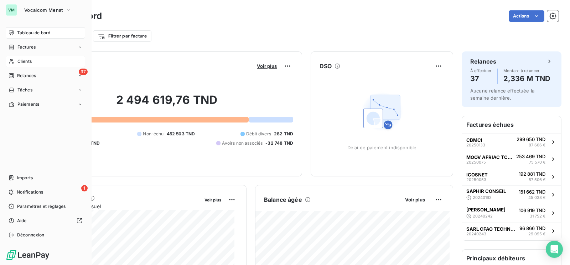
click at [25, 61] on span "Clients" at bounding box center [24, 61] width 14 height 6
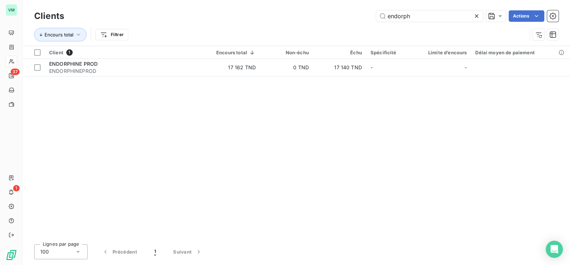
click at [478, 12] on icon at bounding box center [476, 15] width 7 height 7
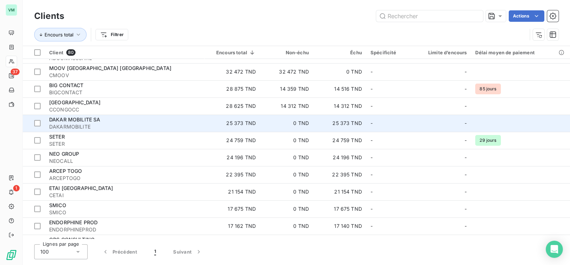
scroll to position [267, 0]
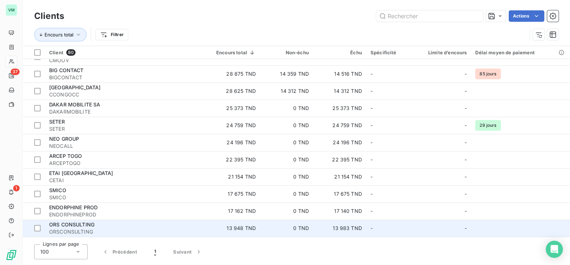
click at [78, 229] on span "ORSCONSULTING" at bounding box center [124, 231] width 151 height 7
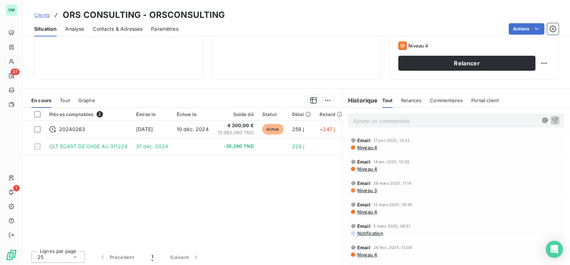
scroll to position [112, 0]
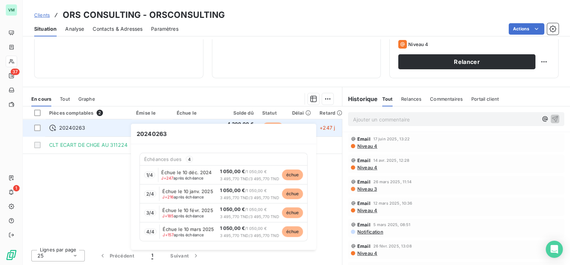
click at [65, 124] on span "20240263" at bounding box center [72, 127] width 26 height 7
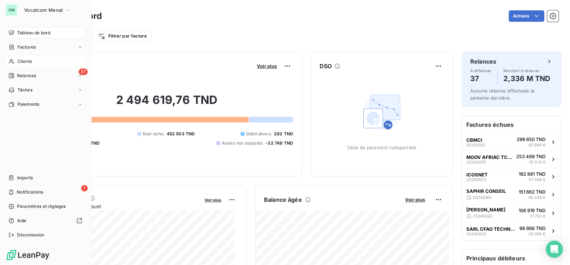
click at [19, 63] on span "Clients" at bounding box center [24, 61] width 14 height 6
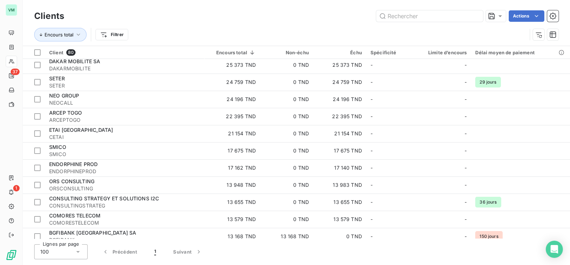
scroll to position [312, 0]
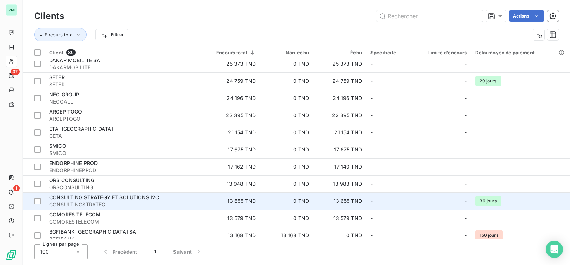
click at [109, 201] on span "CONSULTINGSTRATEG" at bounding box center [124, 204] width 151 height 7
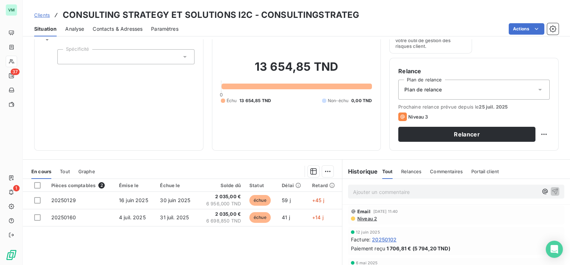
scroll to position [112, 0]
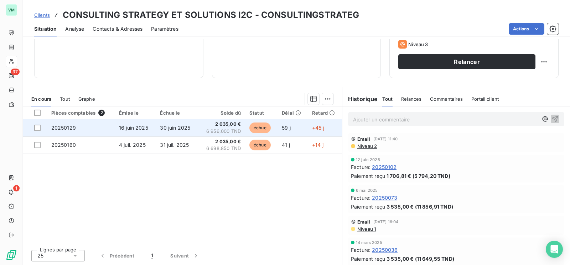
click at [204, 129] on span "6 956,000 TND" at bounding box center [221, 131] width 39 height 7
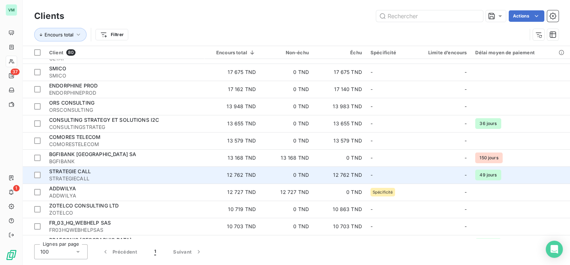
scroll to position [401, 0]
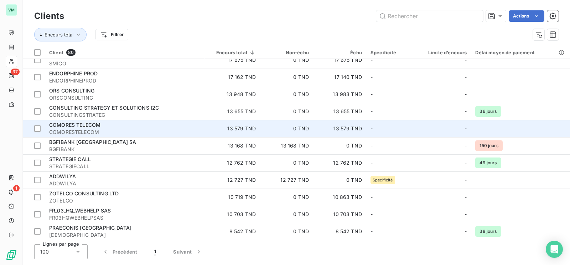
click at [87, 126] on span "COMORES TELECOM" at bounding box center [74, 125] width 51 height 6
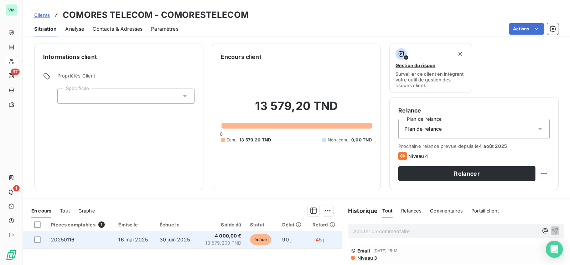
click at [202, 242] on span "13 579,200 TND" at bounding box center [222, 242] width 40 height 7
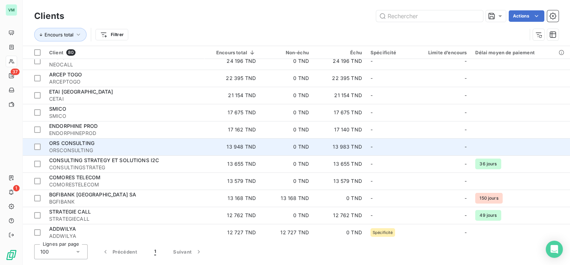
scroll to position [356, 0]
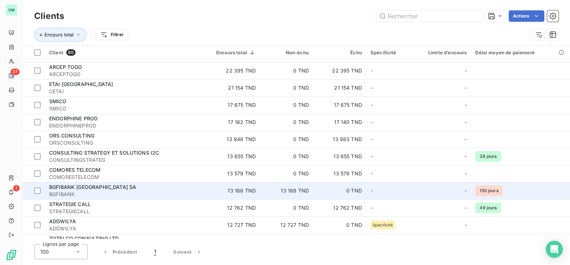
click at [105, 191] on span "BGFIBANK" at bounding box center [124, 193] width 151 height 7
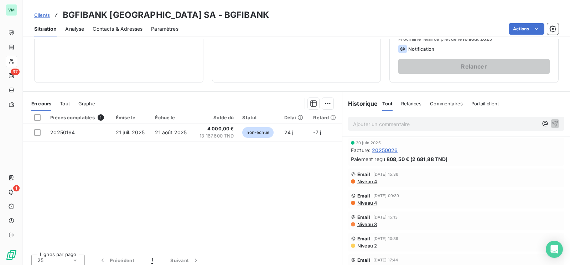
scroll to position [112, 0]
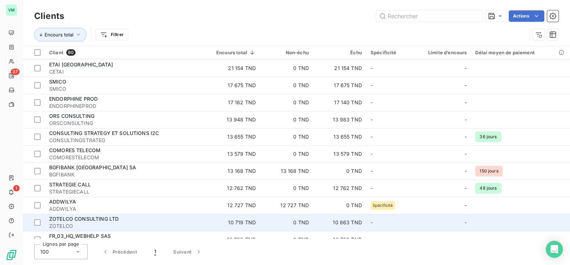
scroll to position [401, 0]
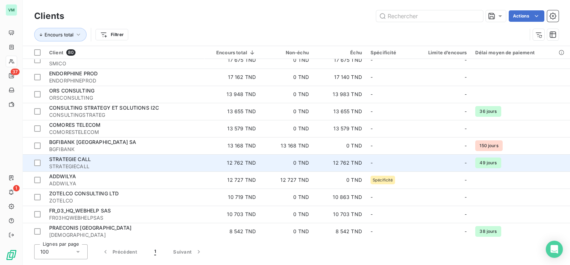
click at [102, 159] on div "STRATEGIE CALL" at bounding box center [124, 158] width 151 height 7
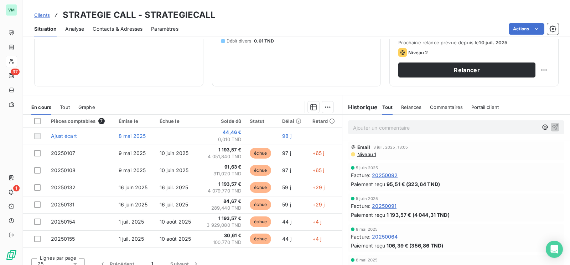
scroll to position [112, 0]
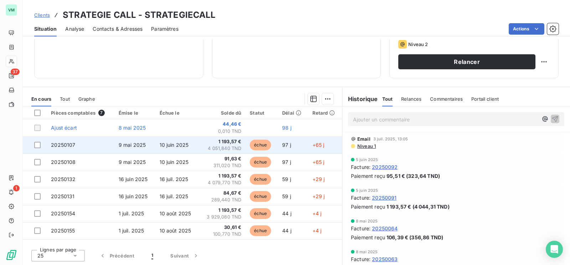
click at [234, 143] on span "1 193,57 €" at bounding box center [222, 141] width 38 height 7
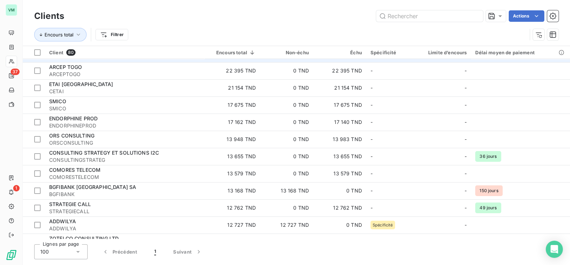
scroll to position [401, 0]
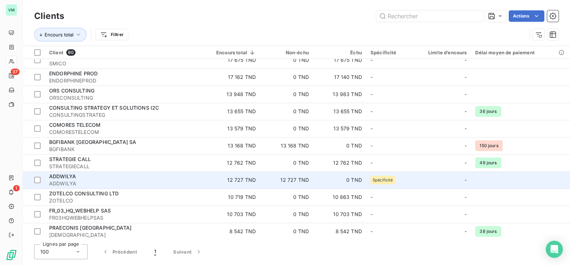
click at [67, 180] on span "ADDWILYA" at bounding box center [124, 183] width 151 height 7
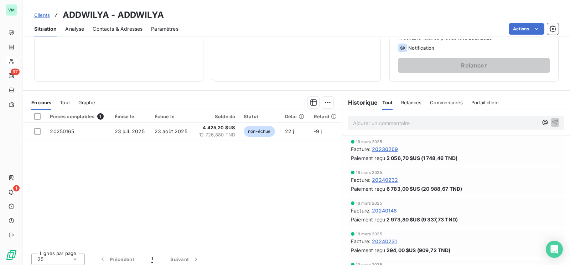
scroll to position [112, 0]
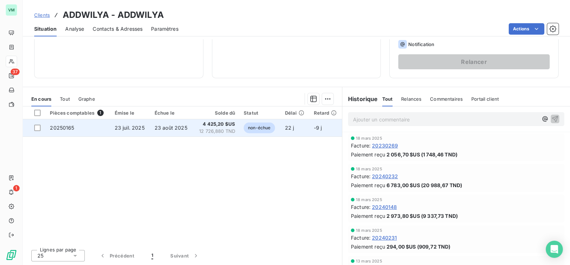
click at [193, 129] on td "4 425,20 $US 12 726,880 TND" at bounding box center [216, 127] width 46 height 17
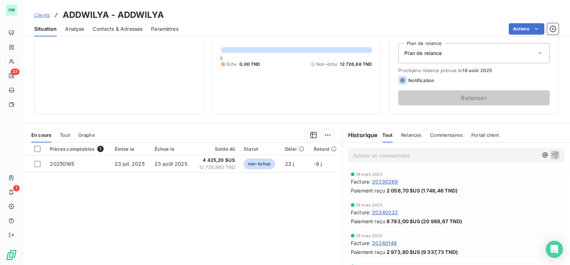
scroll to position [89, 0]
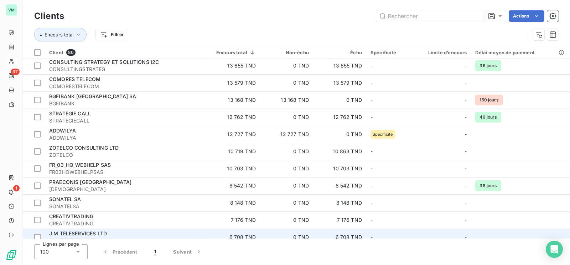
scroll to position [490, 0]
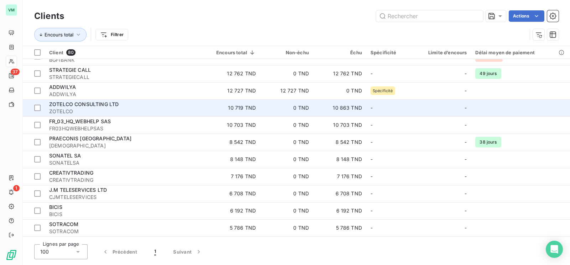
click at [137, 108] on span "ZOTELCO" at bounding box center [124, 111] width 151 height 7
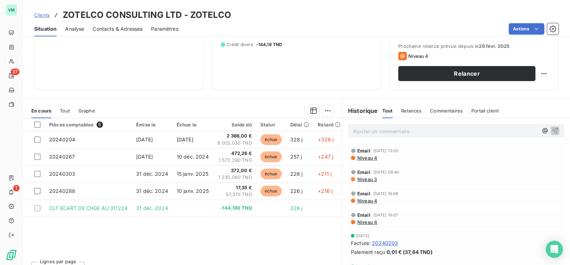
scroll to position [112, 0]
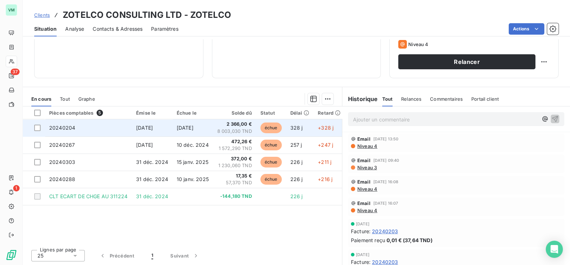
click at [252, 124] on span "2 366,00 €" at bounding box center [234, 123] width 35 height 7
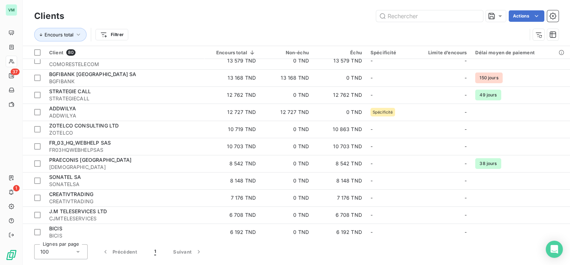
scroll to position [490, 0]
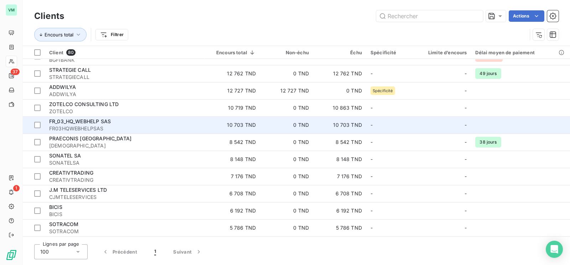
click at [121, 125] on span "FR03HQWEBHELPSAS" at bounding box center [124, 128] width 151 height 7
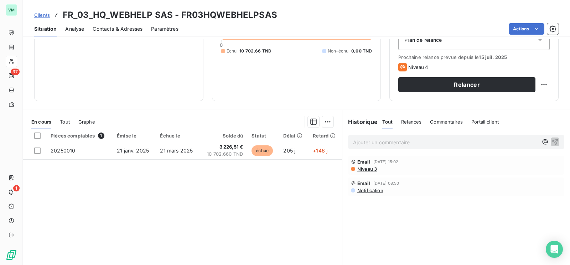
scroll to position [44, 0]
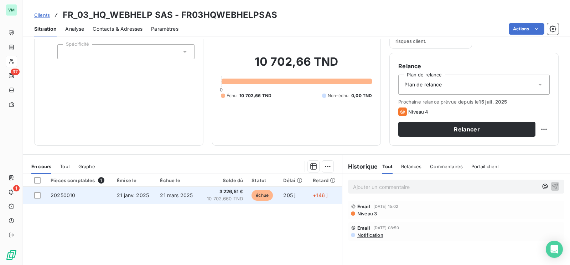
drag, startPoint x: 181, startPoint y: 214, endPoint x: 156, endPoint y: 190, distance: 34.6
click at [181, 214] on div "Pièces comptables 1 Émise le Échue le Solde dû Statut Délai Retard 20250010 [DA…" at bounding box center [182, 242] width 319 height 137
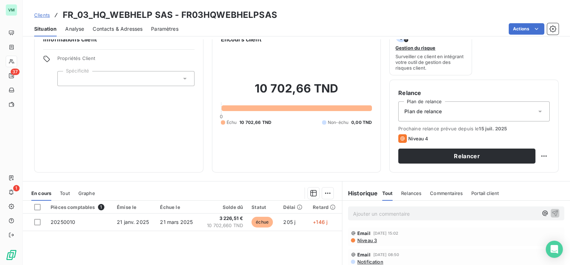
scroll to position [0, 0]
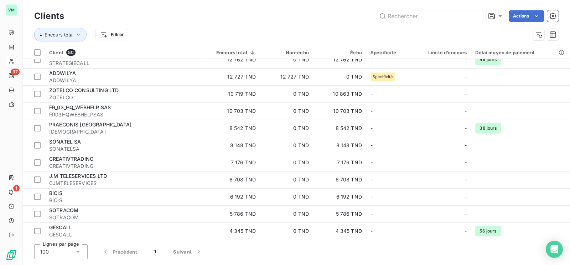
scroll to position [490, 0]
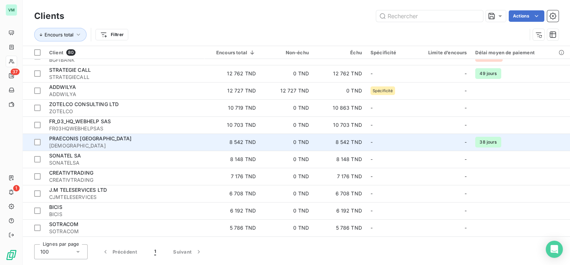
click at [82, 140] on span "PRAECONIS [GEOGRAPHIC_DATA]" at bounding box center [90, 138] width 82 height 6
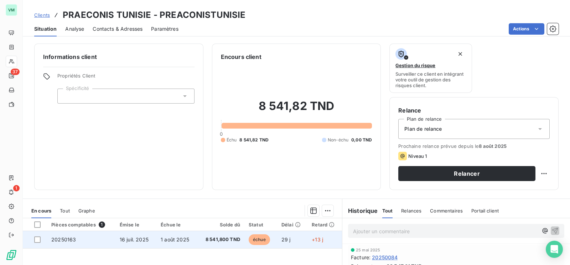
click at [167, 241] on span "1 août 2025" at bounding box center [175, 239] width 29 height 6
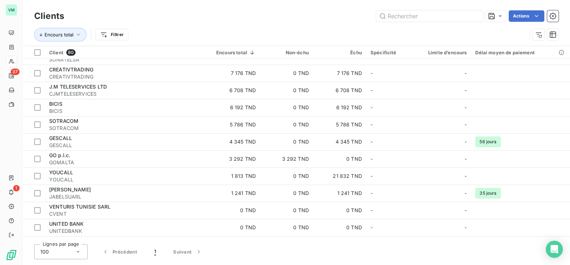
scroll to position [579, 0]
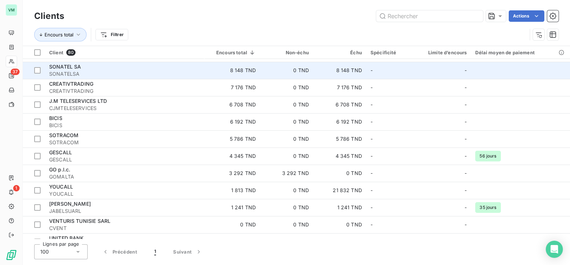
click at [75, 75] on span "SONATELSA" at bounding box center [124, 73] width 151 height 7
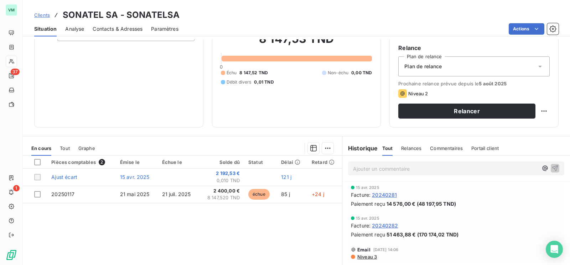
scroll to position [89, 0]
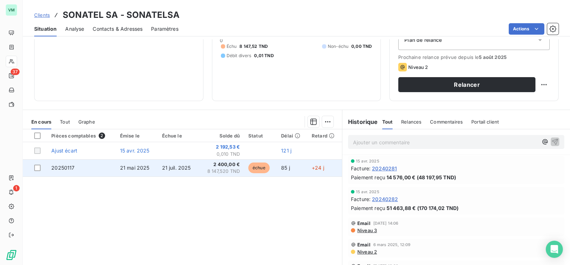
click at [216, 169] on span "8 147,520 TND" at bounding box center [221, 171] width 37 height 7
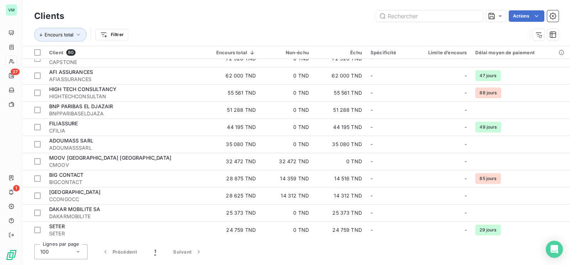
scroll to position [446, 0]
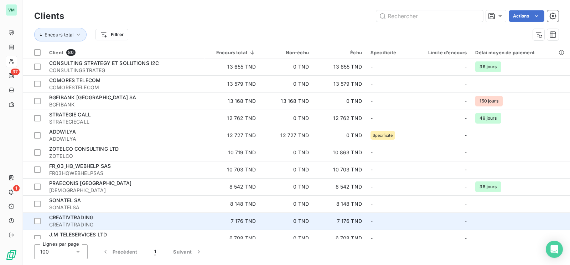
click at [95, 219] on div "CREATIVTRADING" at bounding box center [124, 217] width 151 height 7
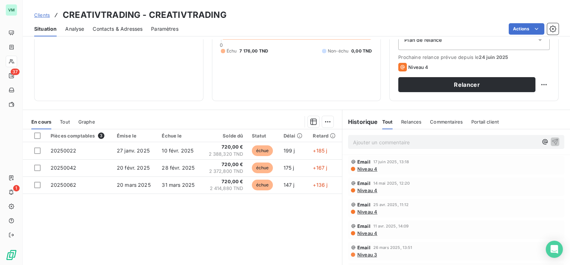
scroll to position [89, 0]
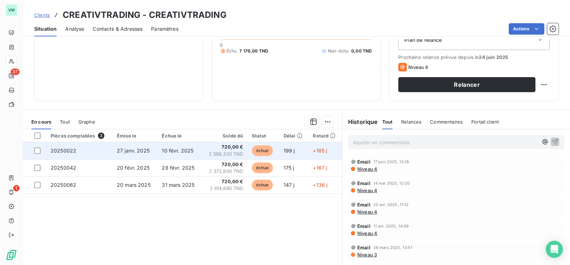
click at [217, 148] on span "720,00 €" at bounding box center [224, 146] width 37 height 7
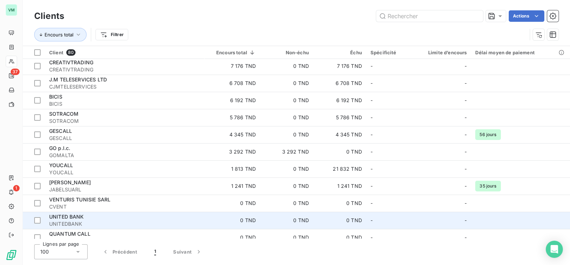
scroll to position [566, 0]
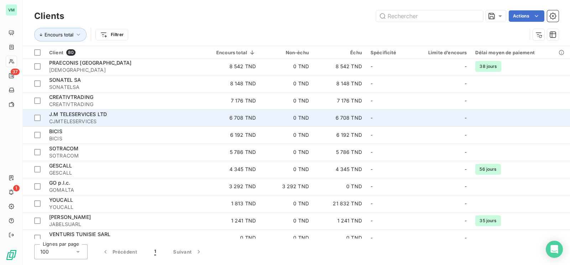
click at [89, 114] on span "J.M TELESERVICES LTD" at bounding box center [78, 114] width 58 height 6
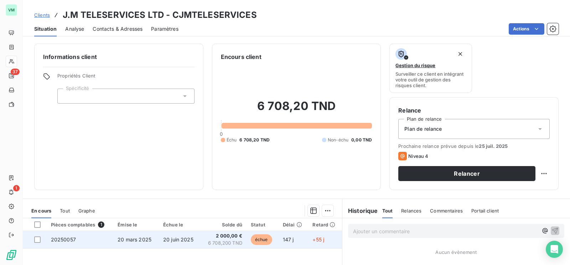
click at [178, 242] on td "20 juin 2025" at bounding box center [180, 239] width 42 height 17
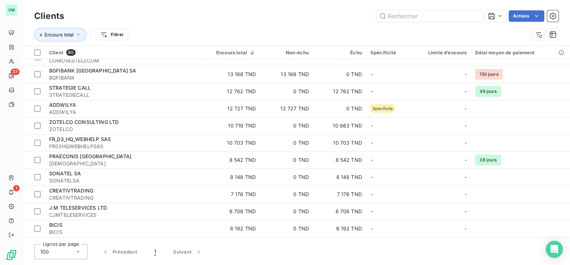
scroll to position [490, 0]
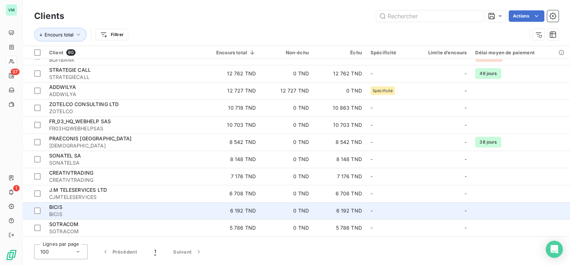
click at [109, 209] on div "BICIS" at bounding box center [124, 206] width 151 height 7
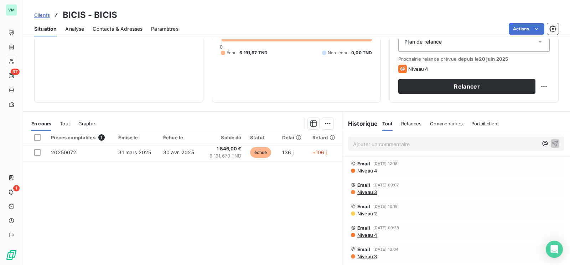
scroll to position [89, 0]
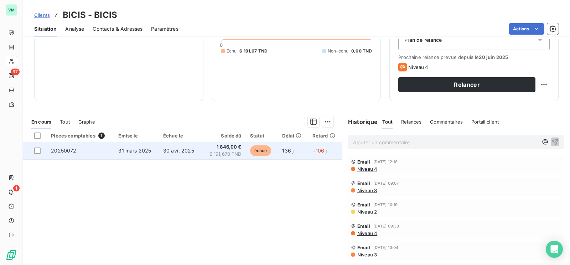
click at [164, 149] on span "30 avr. 2025" at bounding box center [178, 150] width 31 height 6
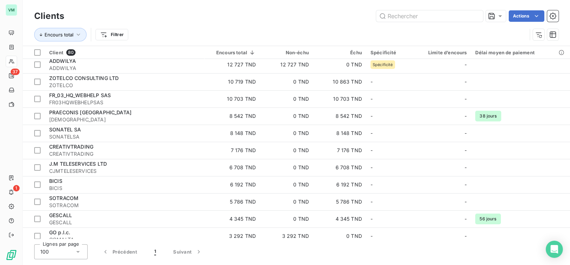
scroll to position [535, 0]
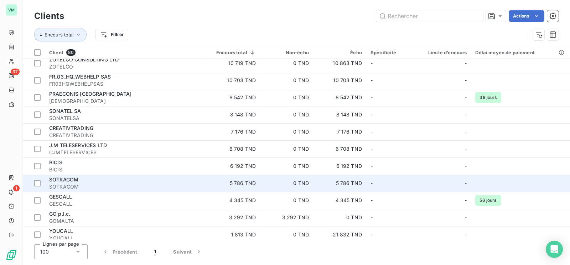
click at [124, 185] on span "SOTRACOM" at bounding box center [124, 186] width 151 height 7
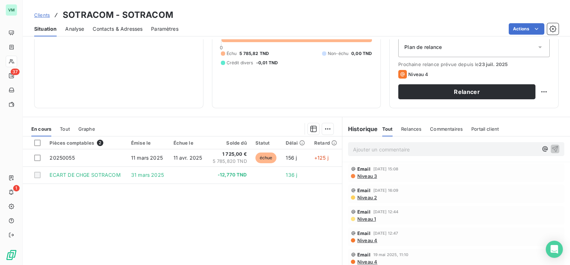
scroll to position [89, 0]
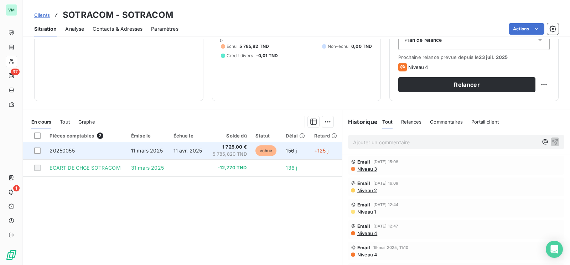
click at [175, 147] on span "11 avr. 2025" at bounding box center [188, 150] width 29 height 6
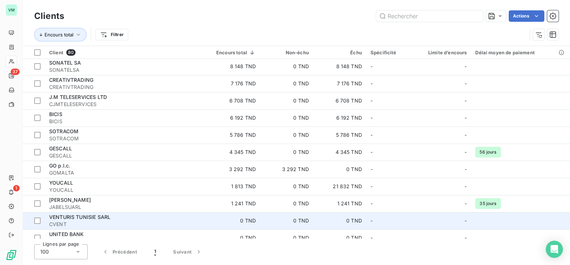
scroll to position [579, 0]
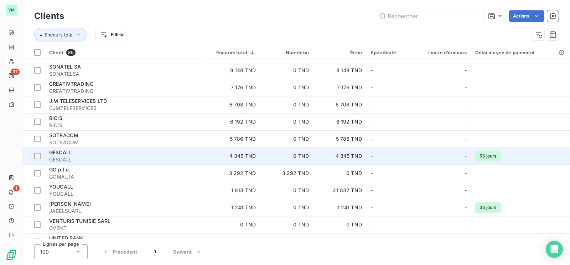
click at [75, 153] on div "GESCALL" at bounding box center [124, 152] width 151 height 7
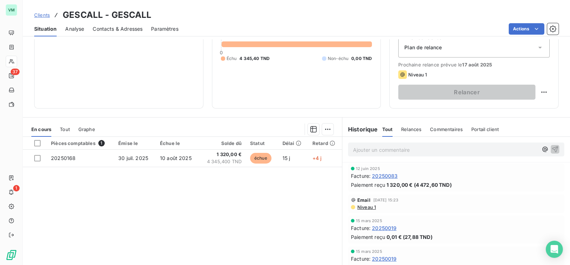
scroll to position [89, 0]
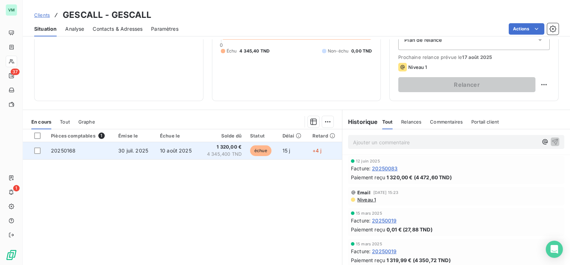
click at [224, 154] on span "4 345,400 TND" at bounding box center [223, 153] width 38 height 7
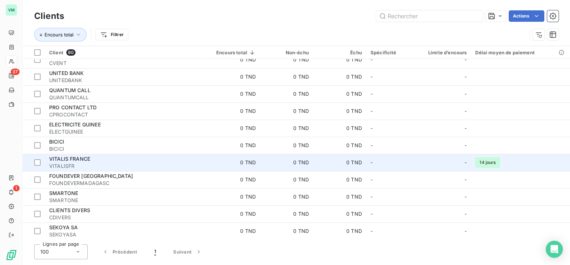
scroll to position [699, 0]
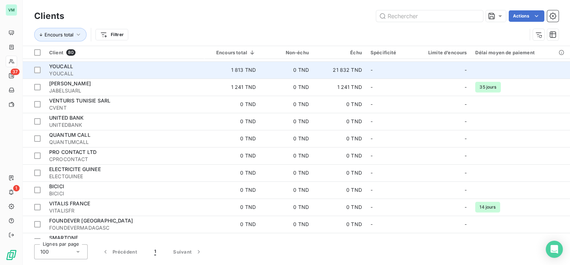
click at [65, 70] on span "YOUCALL" at bounding box center [124, 73] width 151 height 7
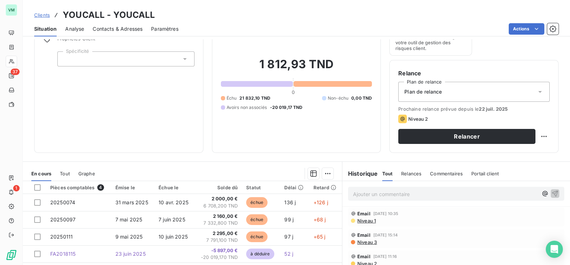
scroll to position [89, 0]
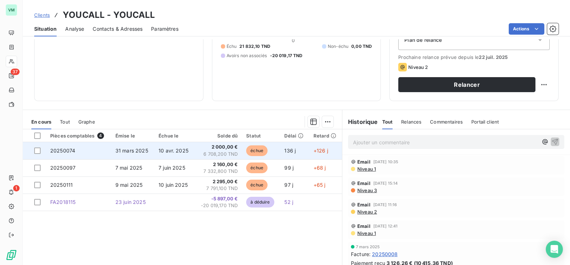
click at [159, 151] on span "10 avr. 2025" at bounding box center [174, 150] width 30 height 6
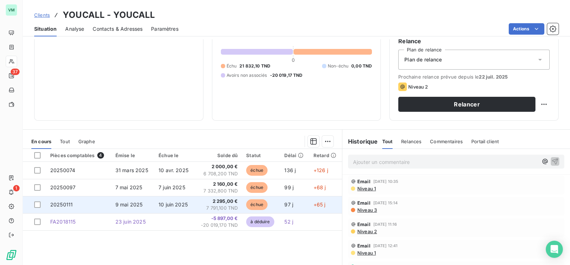
scroll to position [89, 0]
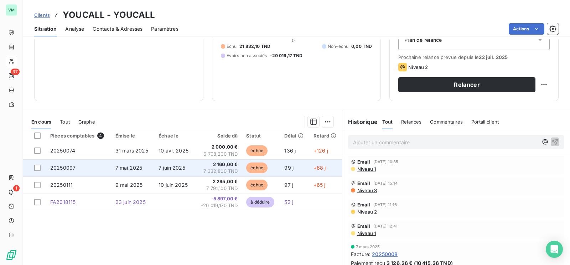
click at [176, 165] on span "7 juin 2025" at bounding box center [172, 167] width 27 height 6
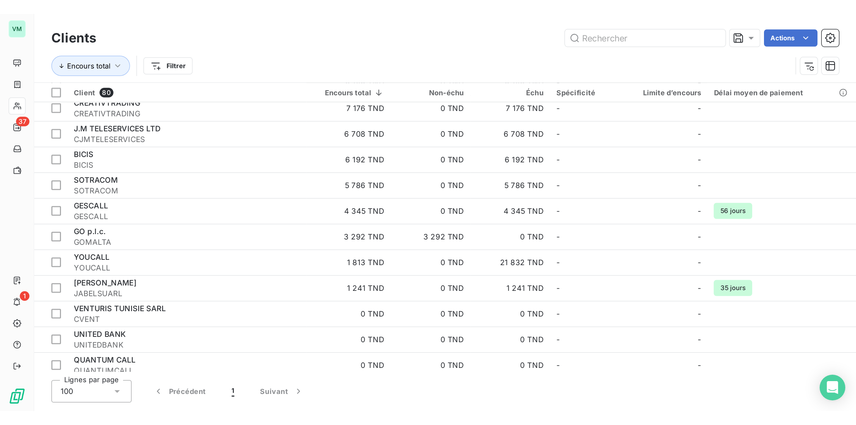
scroll to position [624, 0]
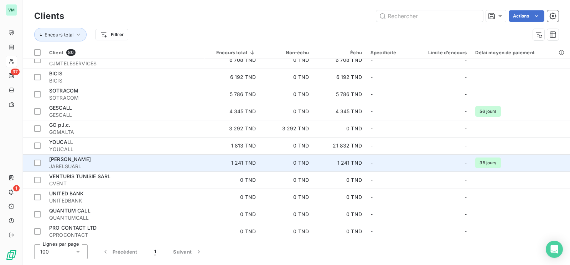
click at [80, 163] on span "JABELSUARL" at bounding box center [124, 166] width 151 height 7
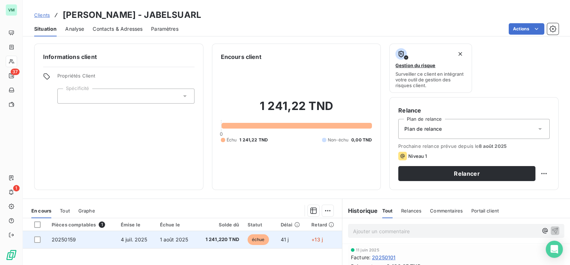
click at [181, 239] on span "1 août 2025" at bounding box center [174, 239] width 29 height 6
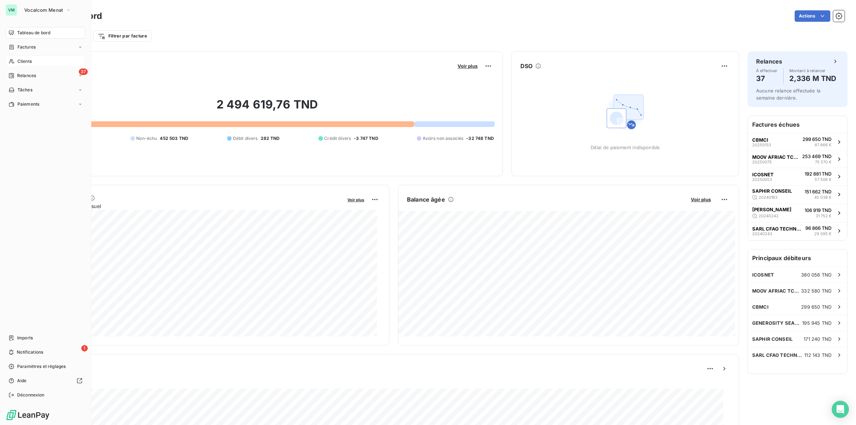
click at [27, 60] on span "Clients" at bounding box center [24, 61] width 14 height 6
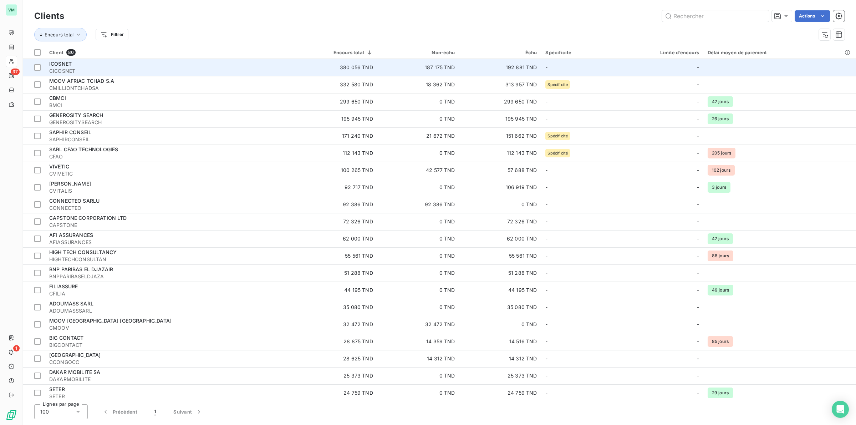
click at [63, 64] on span "ICOSNET" at bounding box center [60, 64] width 22 height 6
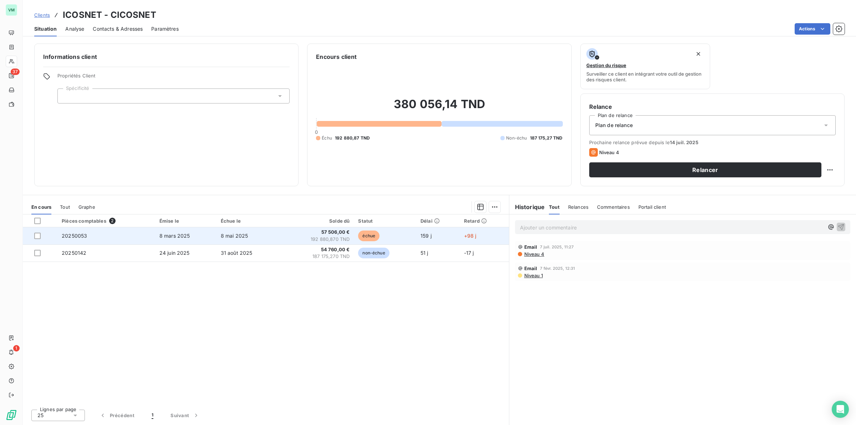
click at [334, 231] on span "57 506,00 €" at bounding box center [317, 232] width 66 height 7
